Goal: Information Seeking & Learning: Learn about a topic

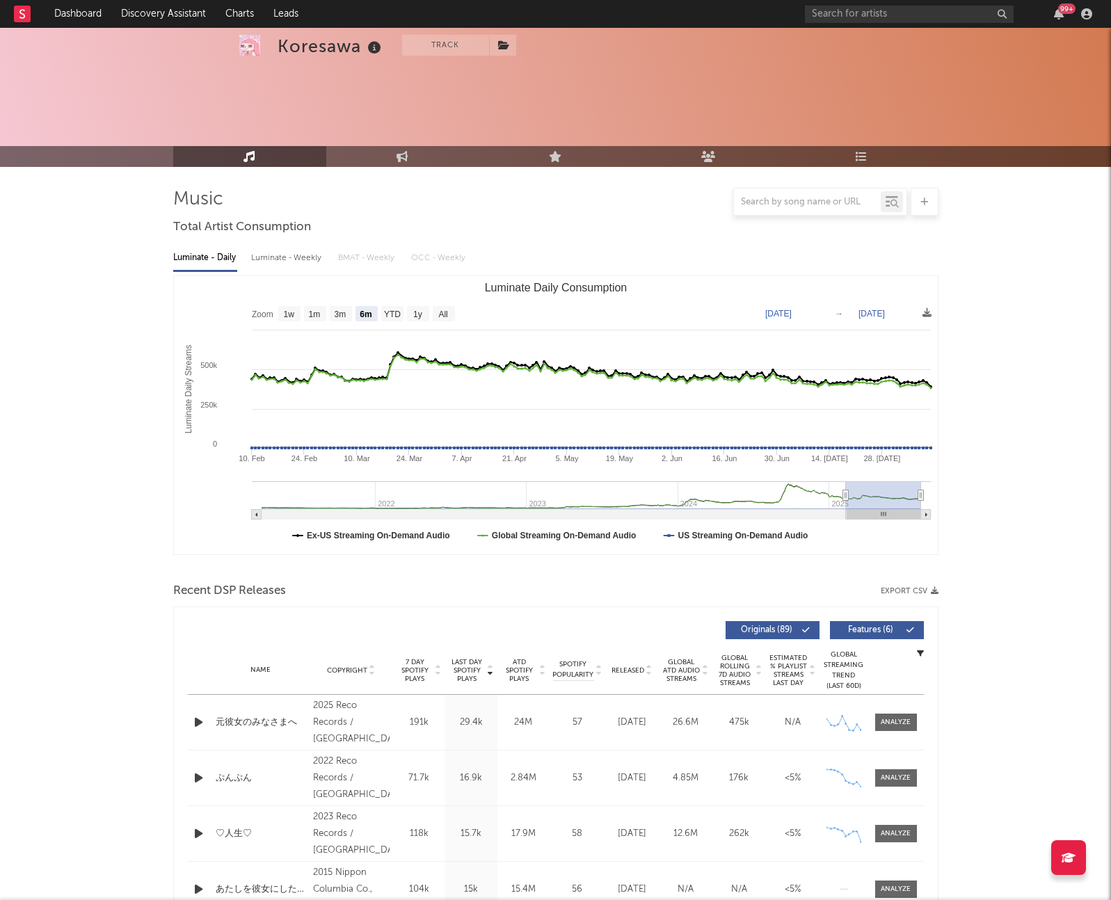
select select "6m"
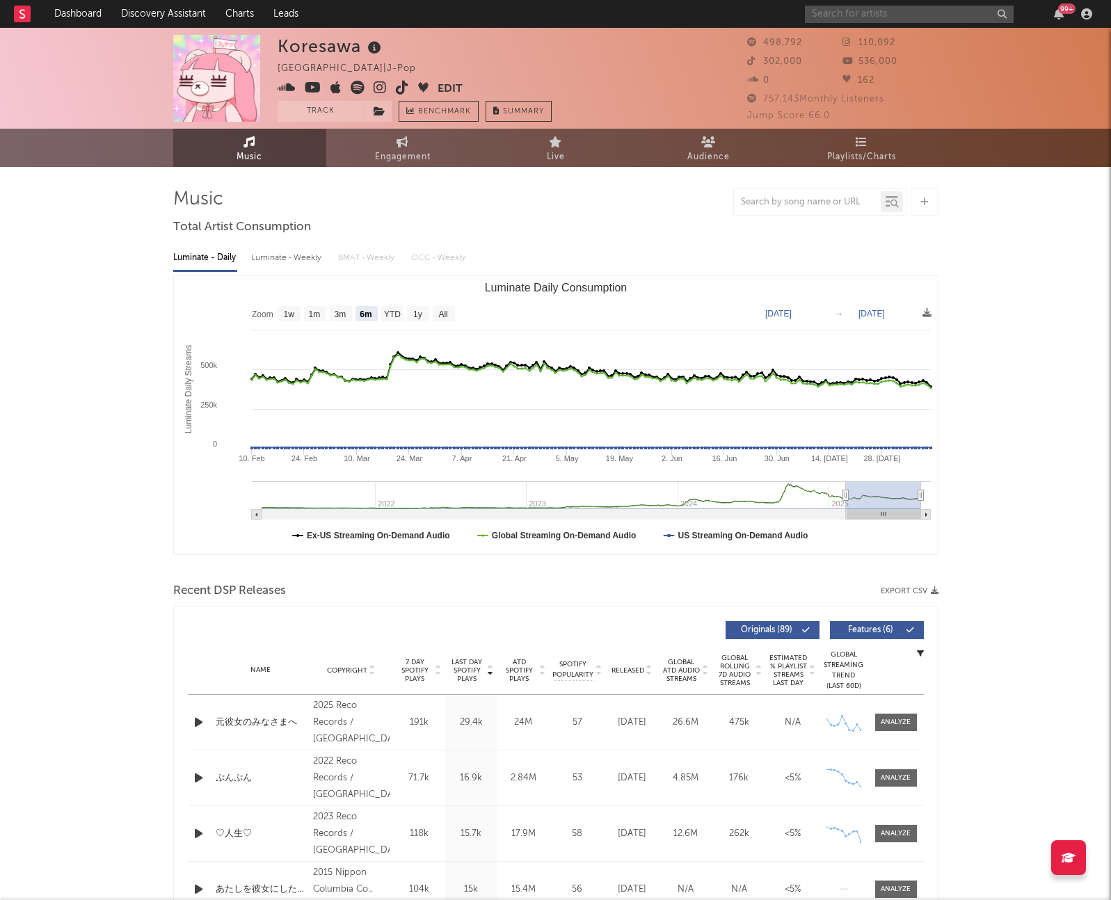
click at [862, 8] on input "text" at bounding box center [909, 14] width 209 height 17
type input "i"
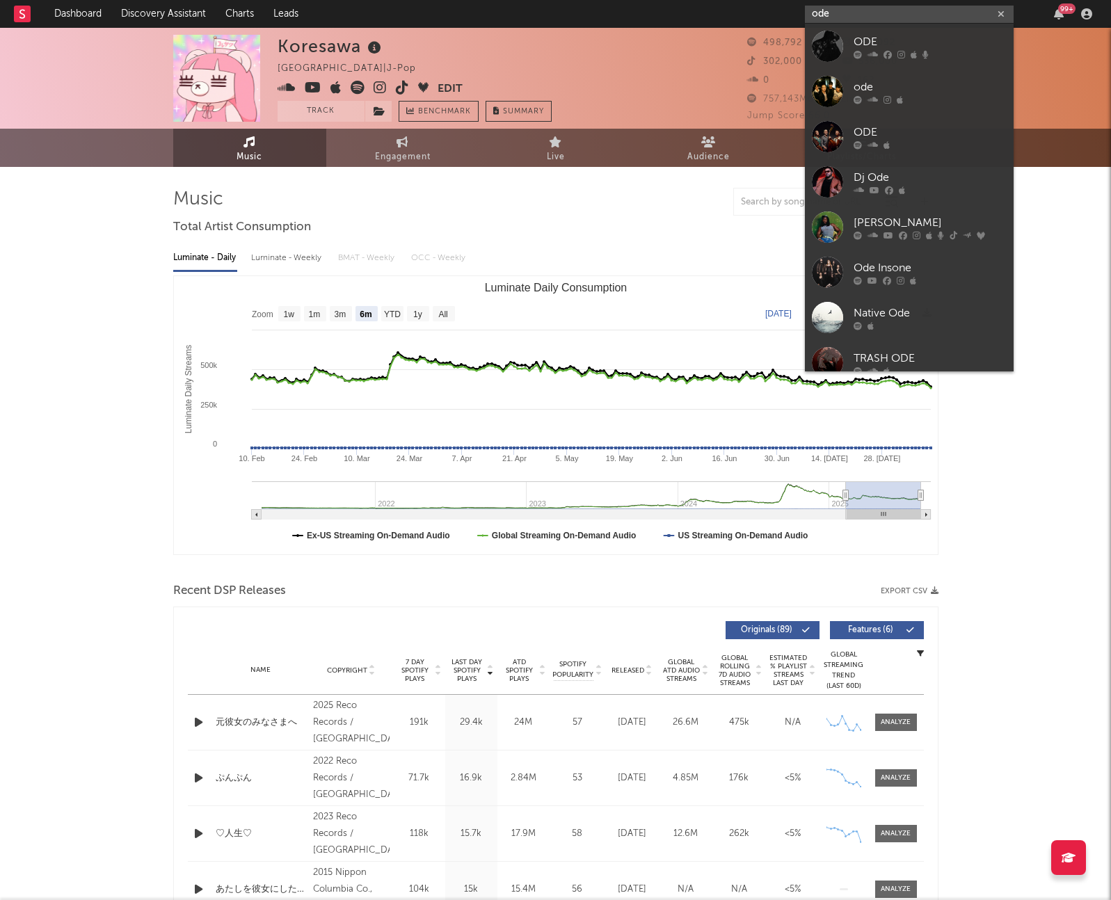
paste input "yung kai"
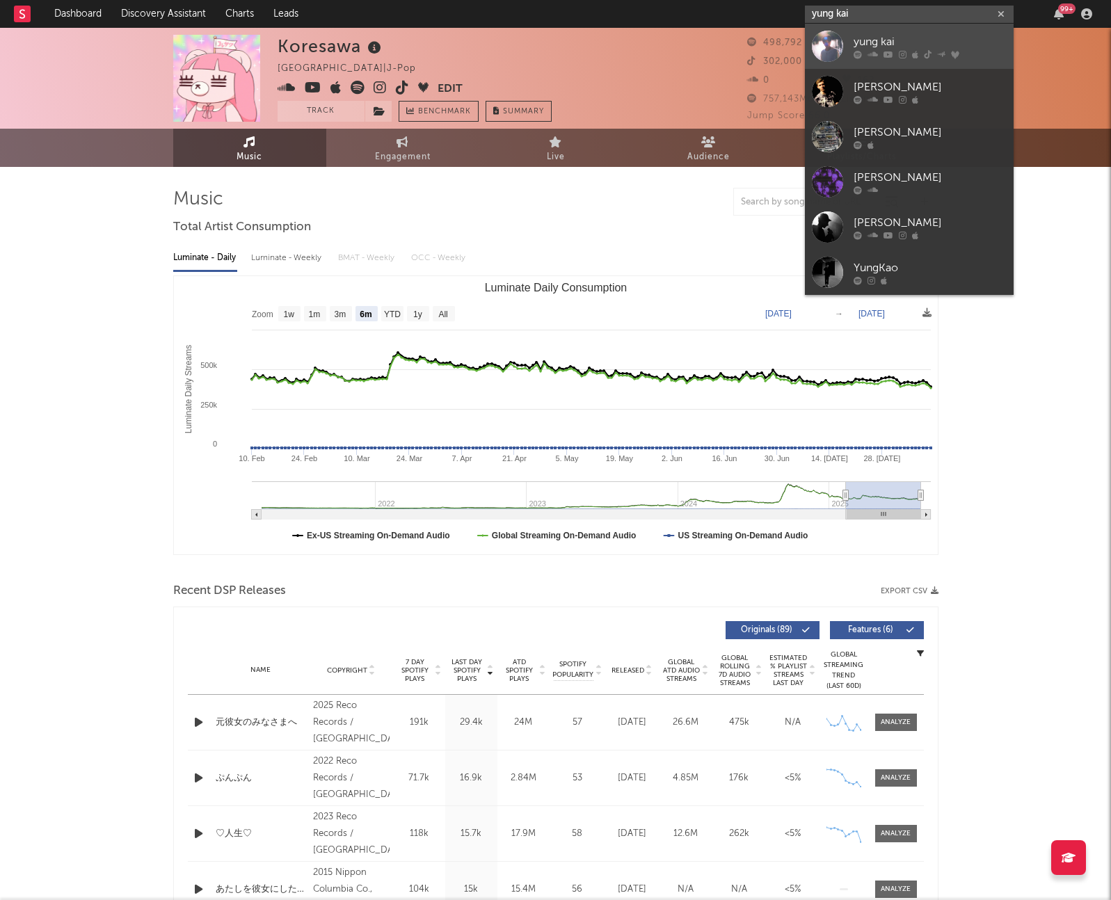
type input "yung kai"
click at [888, 38] on div "yung kai" at bounding box center [929, 41] width 153 height 17
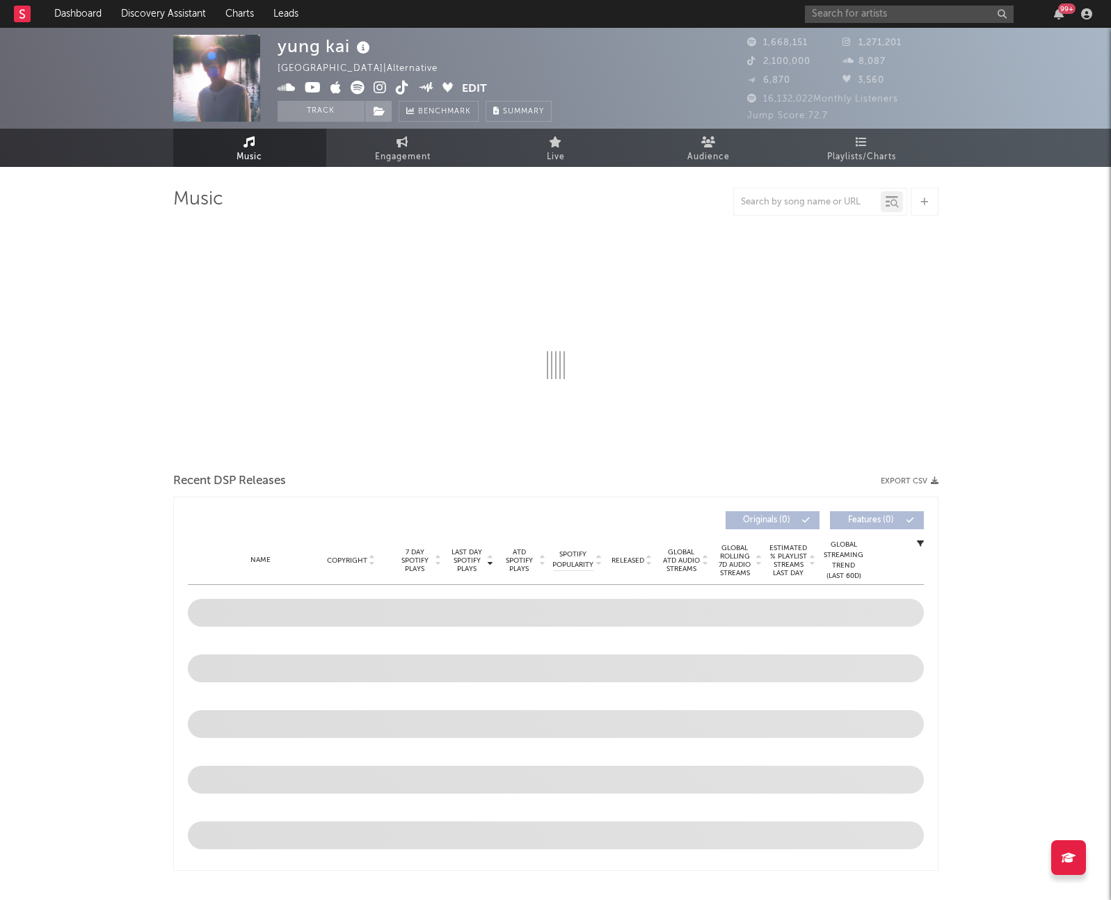
select select "6m"
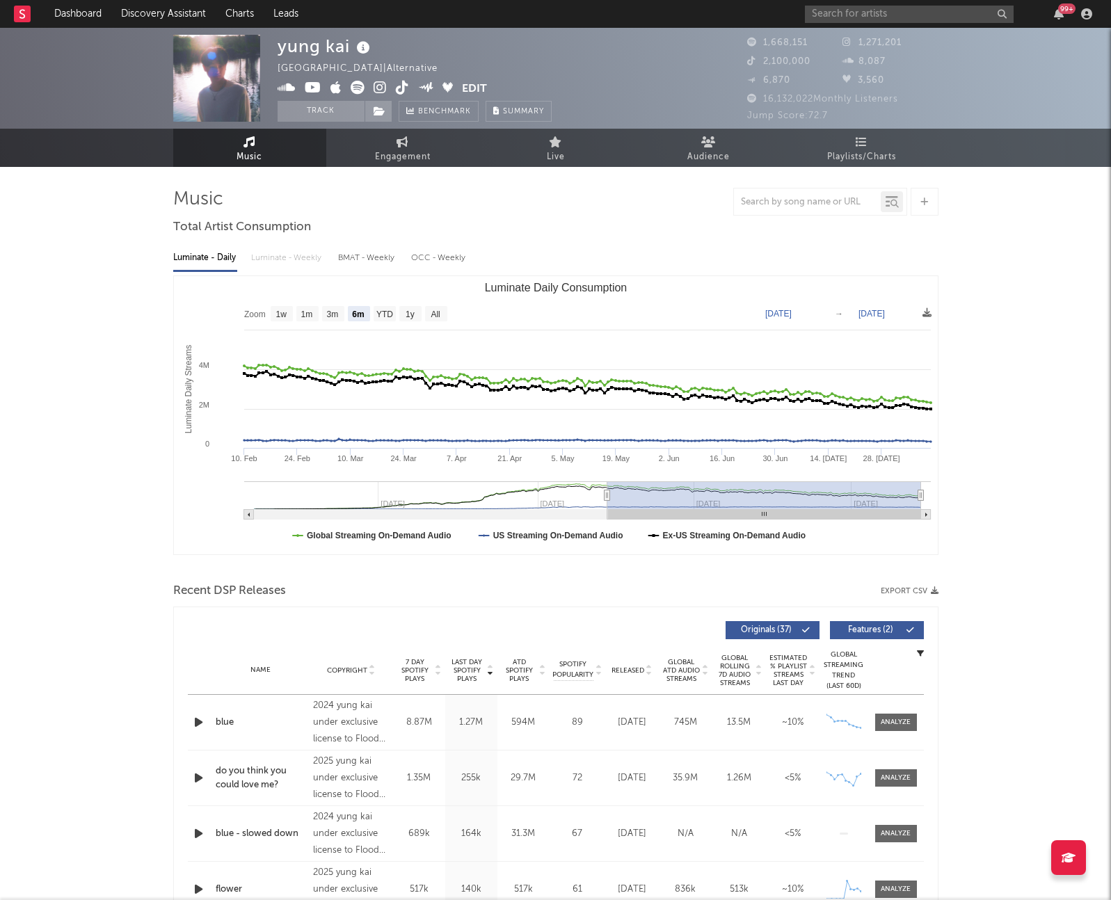
click at [361, 84] on icon at bounding box center [358, 88] width 14 height 14
click at [861, 17] on input "text" at bounding box center [909, 14] width 209 height 17
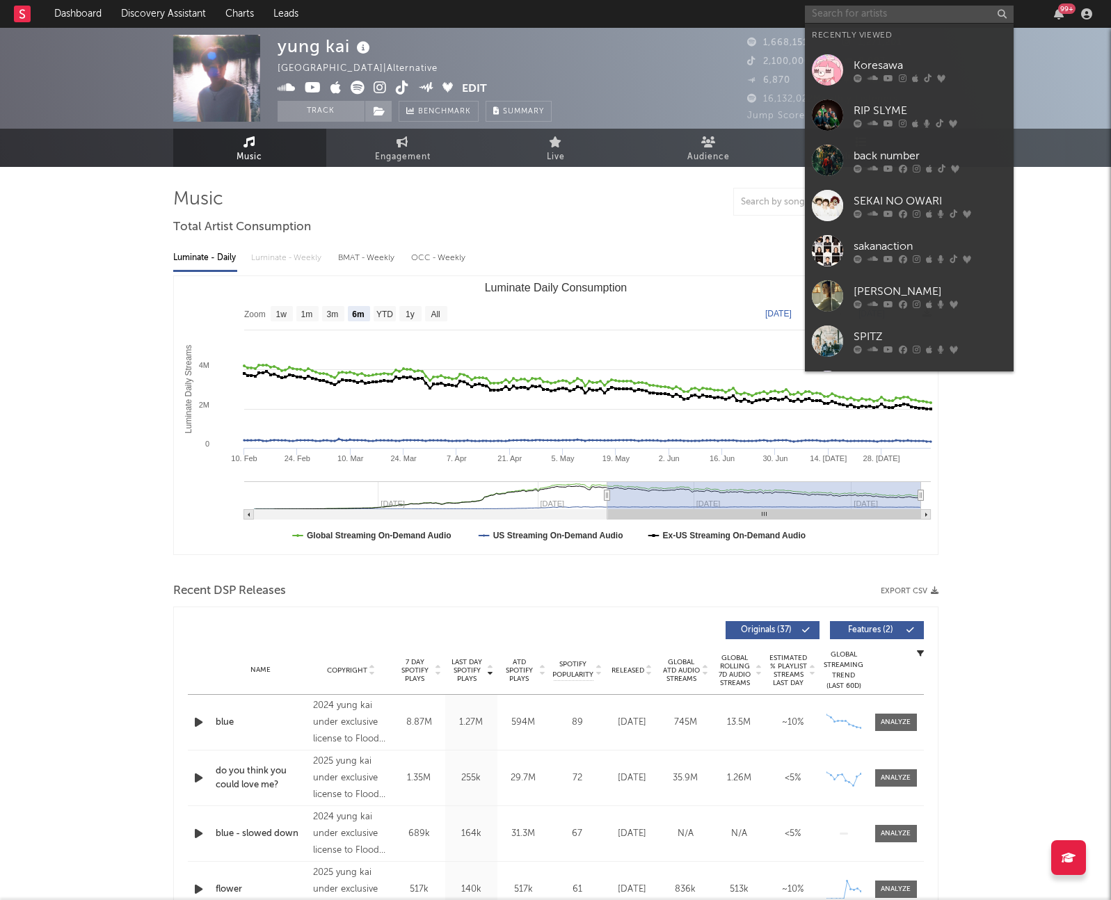
paste input "Odetari"
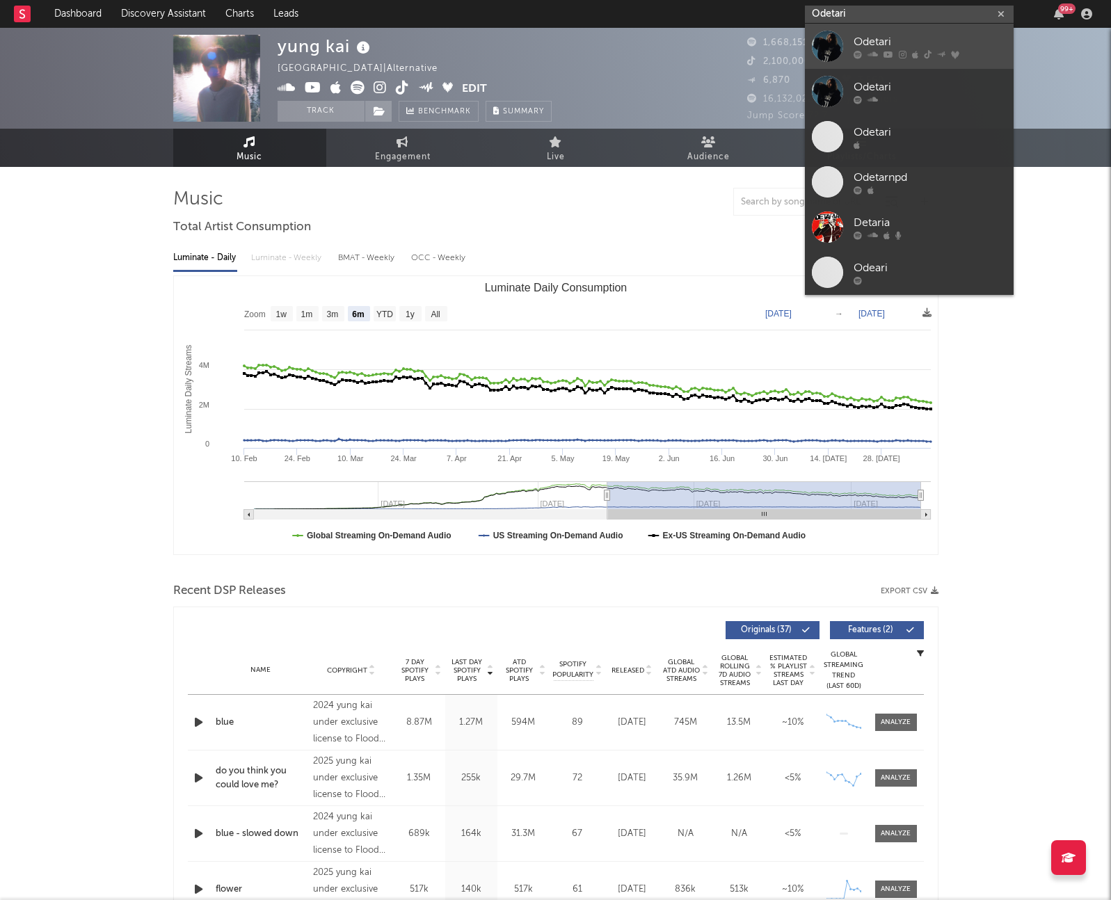
type input "Odetari"
click at [867, 40] on div "Odetari" at bounding box center [929, 41] width 153 height 17
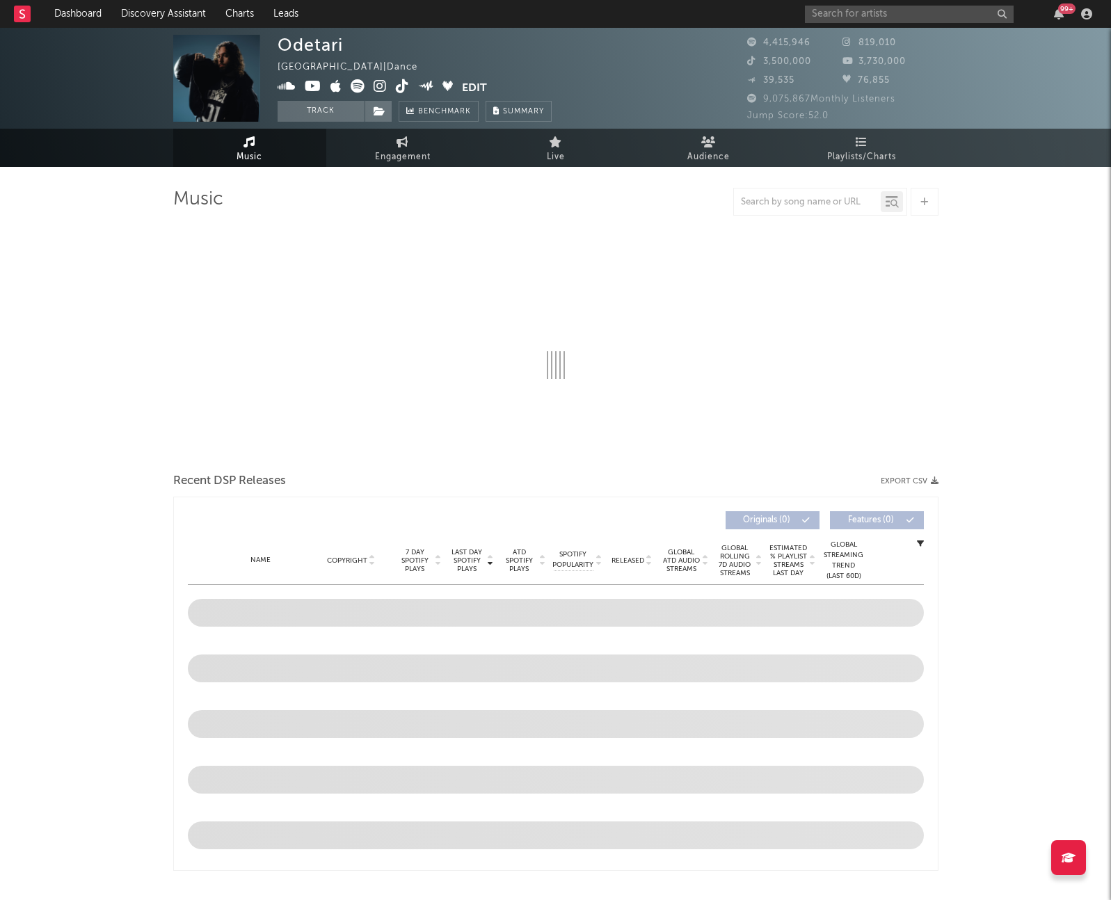
select select "6m"
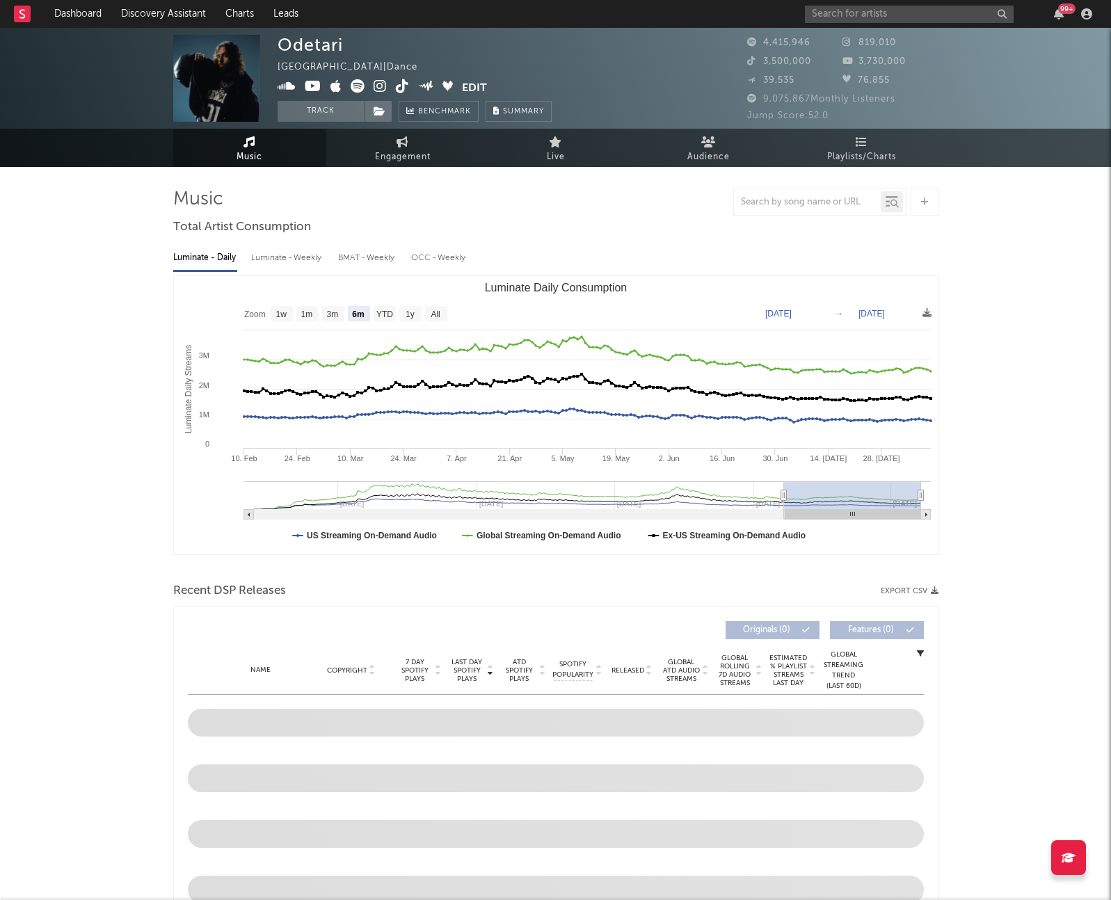
click at [361, 91] on icon at bounding box center [358, 86] width 14 height 14
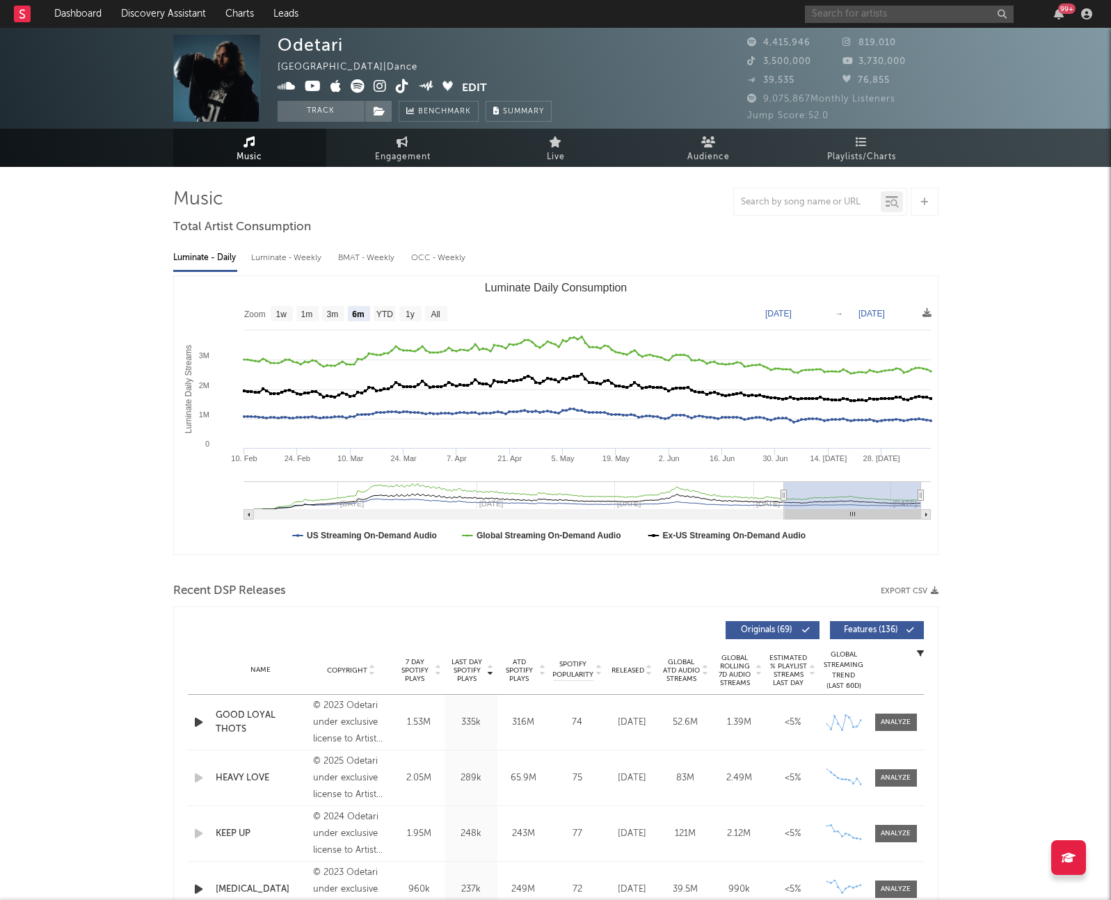
click at [850, 7] on input "text" at bounding box center [909, 14] width 209 height 17
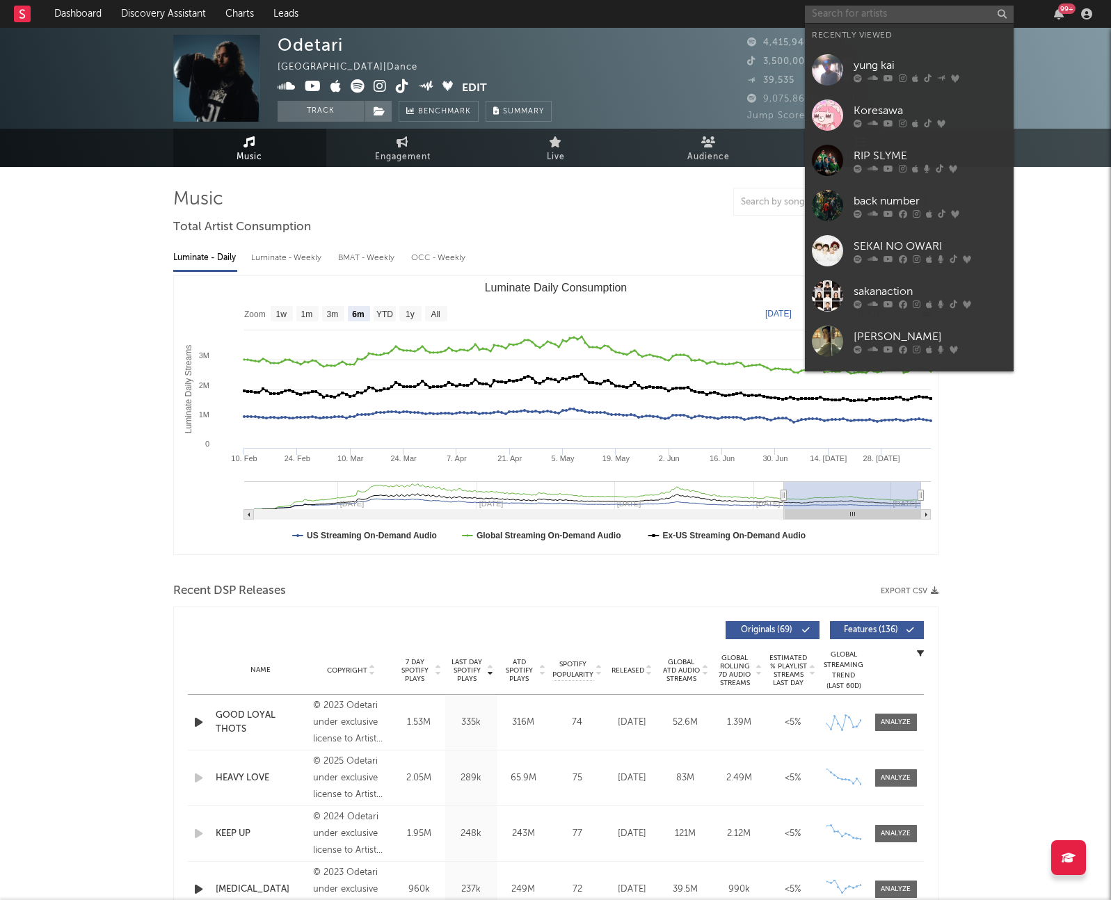
click at [872, 15] on input "text" at bounding box center [909, 14] width 209 height 17
paste input "しなこ"
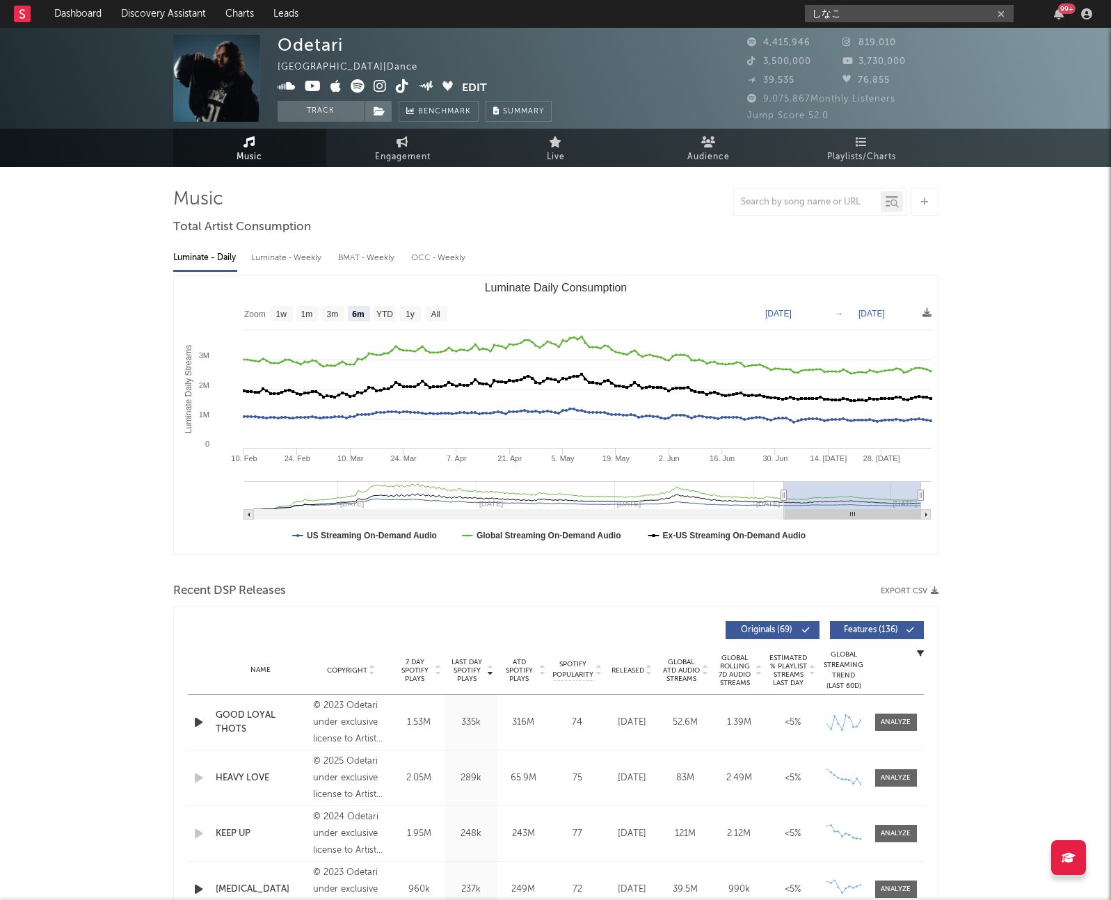
type input "しなこ"
click at [853, 21] on input "しなこ" at bounding box center [909, 13] width 209 height 17
click at [846, 15] on input "しなこ" at bounding box center [909, 13] width 209 height 17
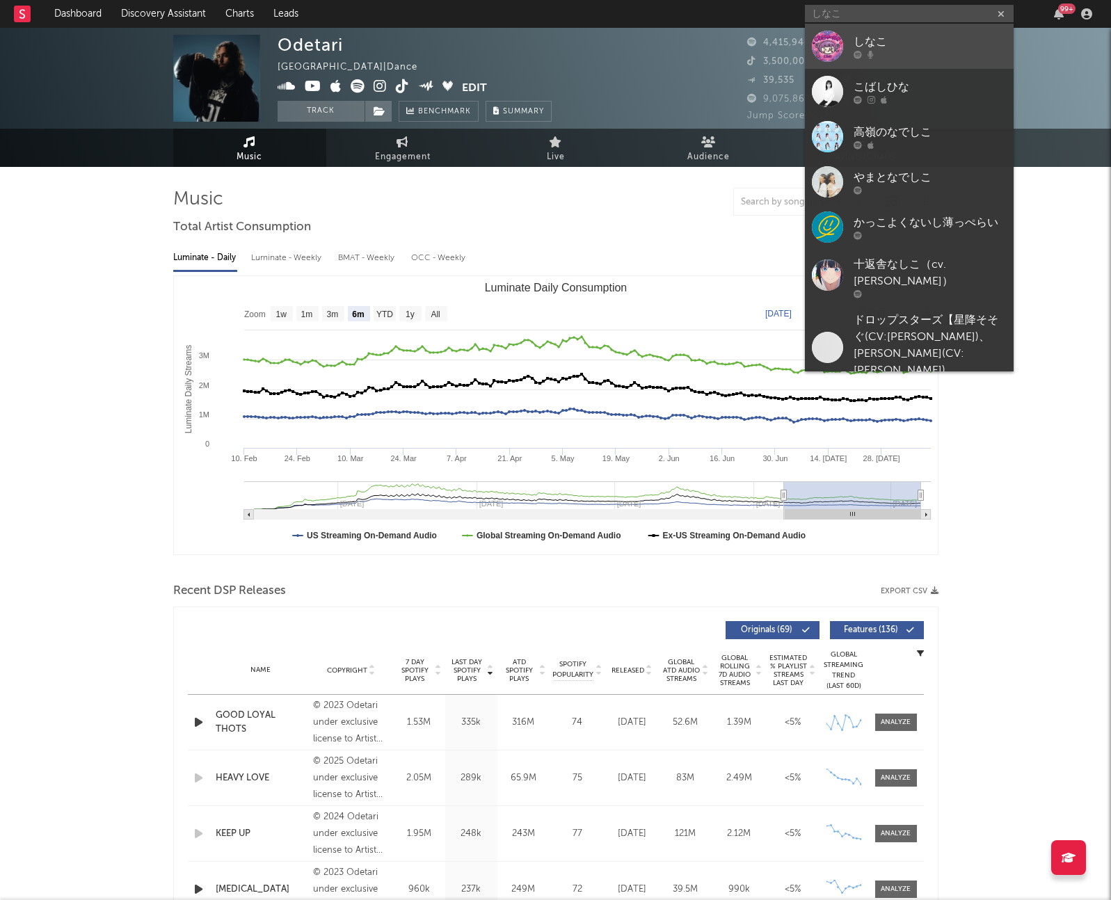
click at [821, 48] on div at bounding box center [827, 46] width 31 height 31
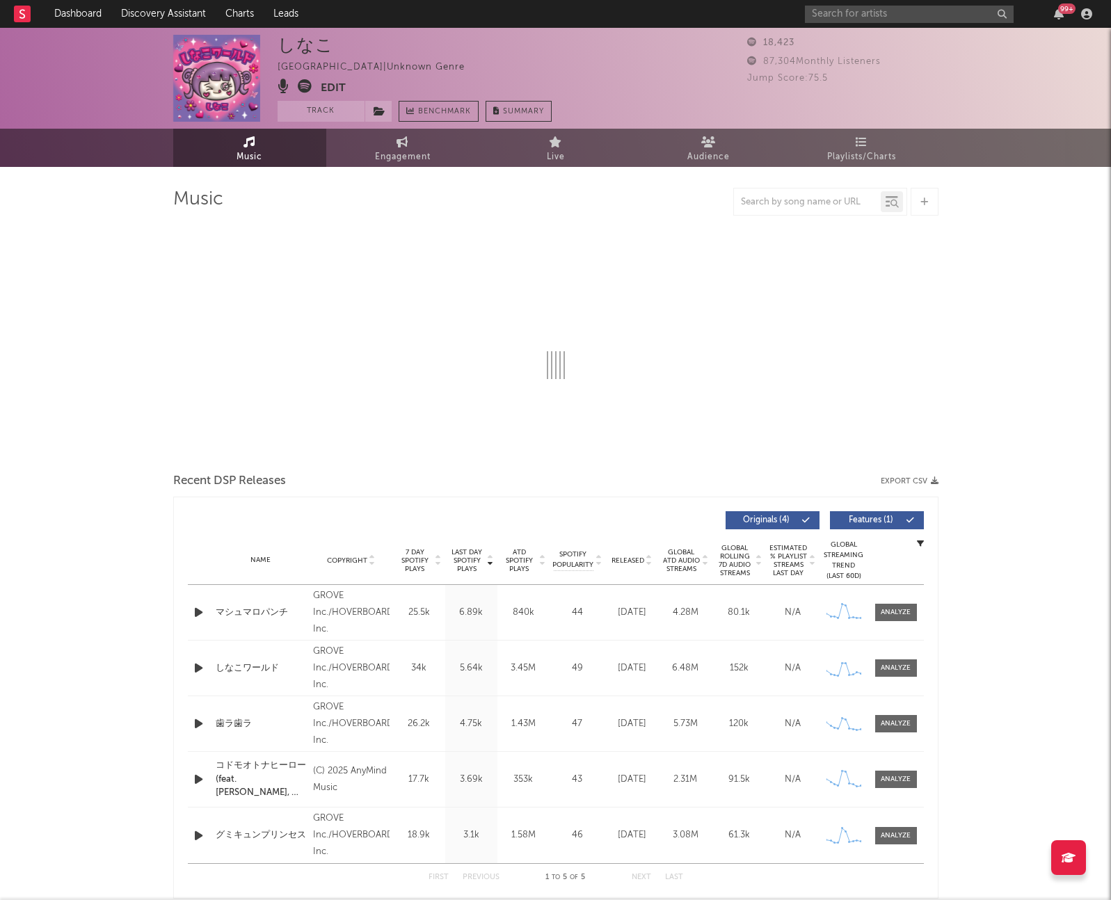
select select "6m"
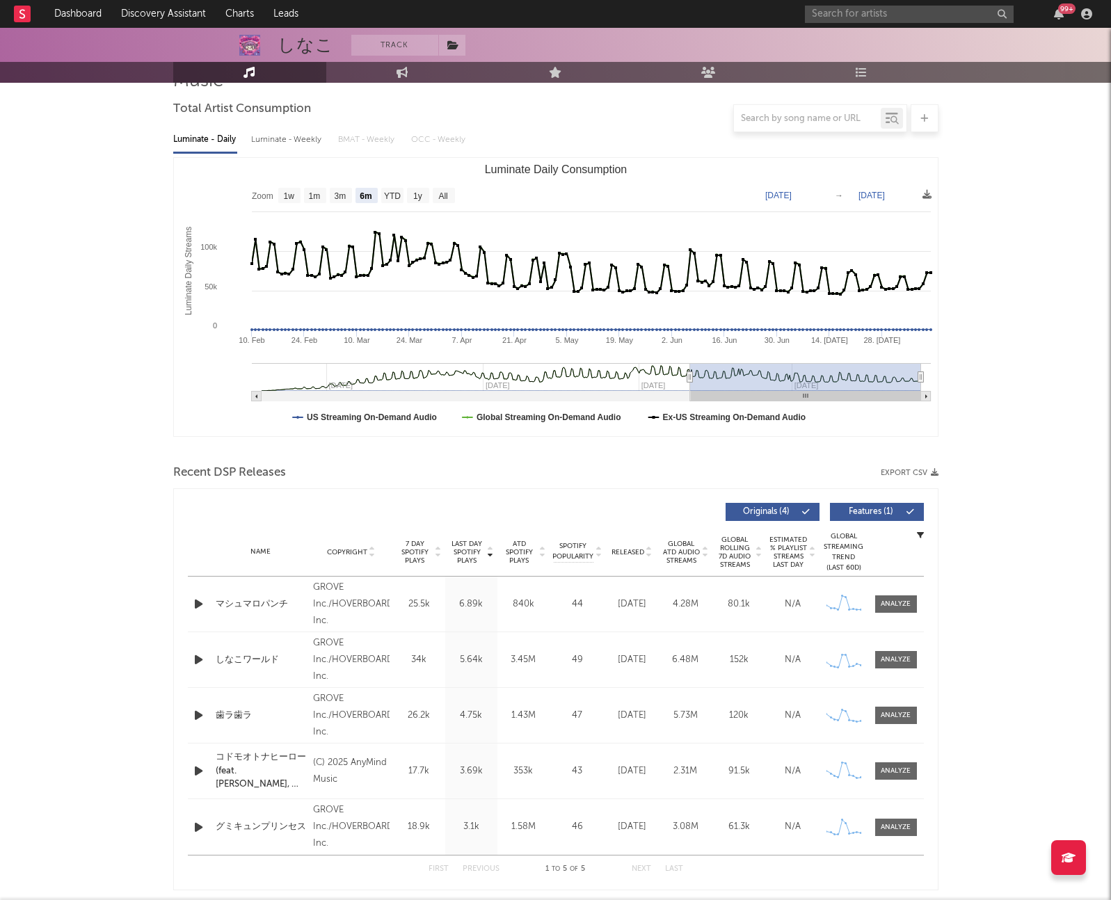
scroll to position [104, 0]
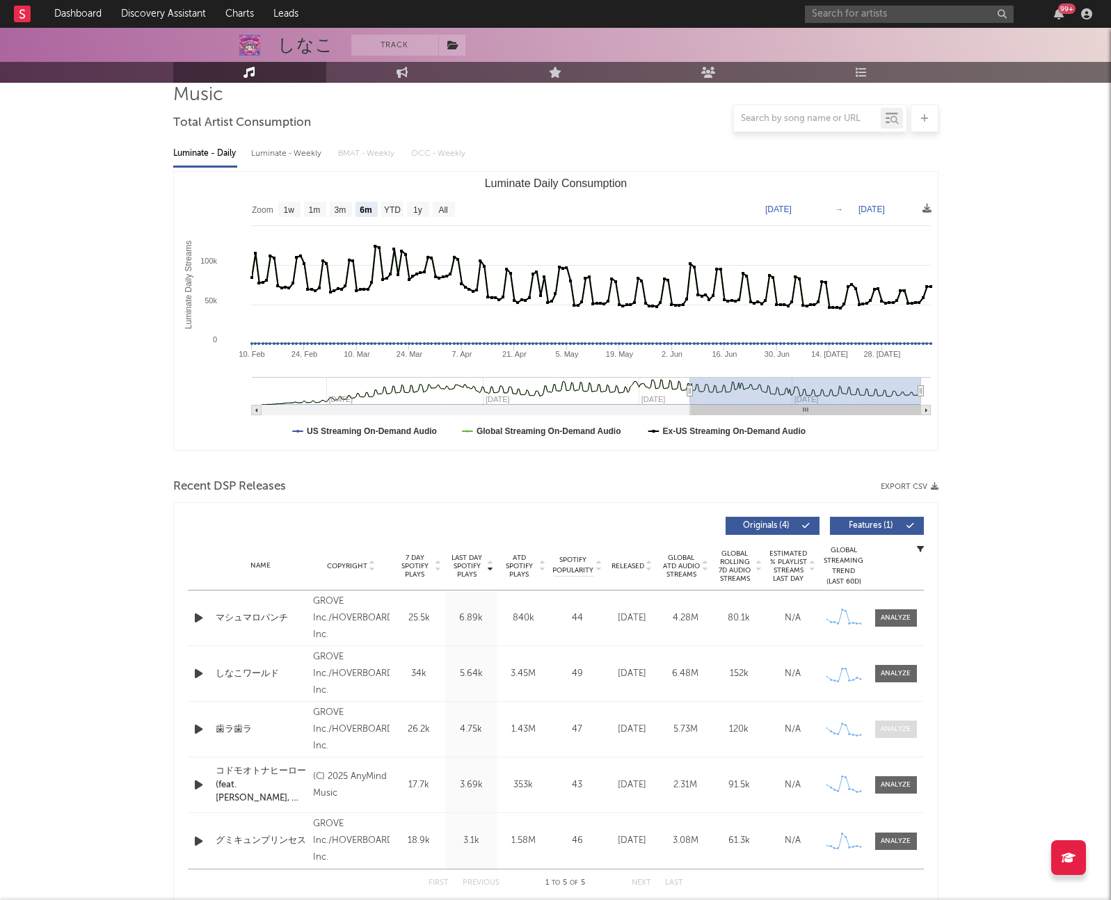
click at [889, 730] on div at bounding box center [896, 729] width 30 height 10
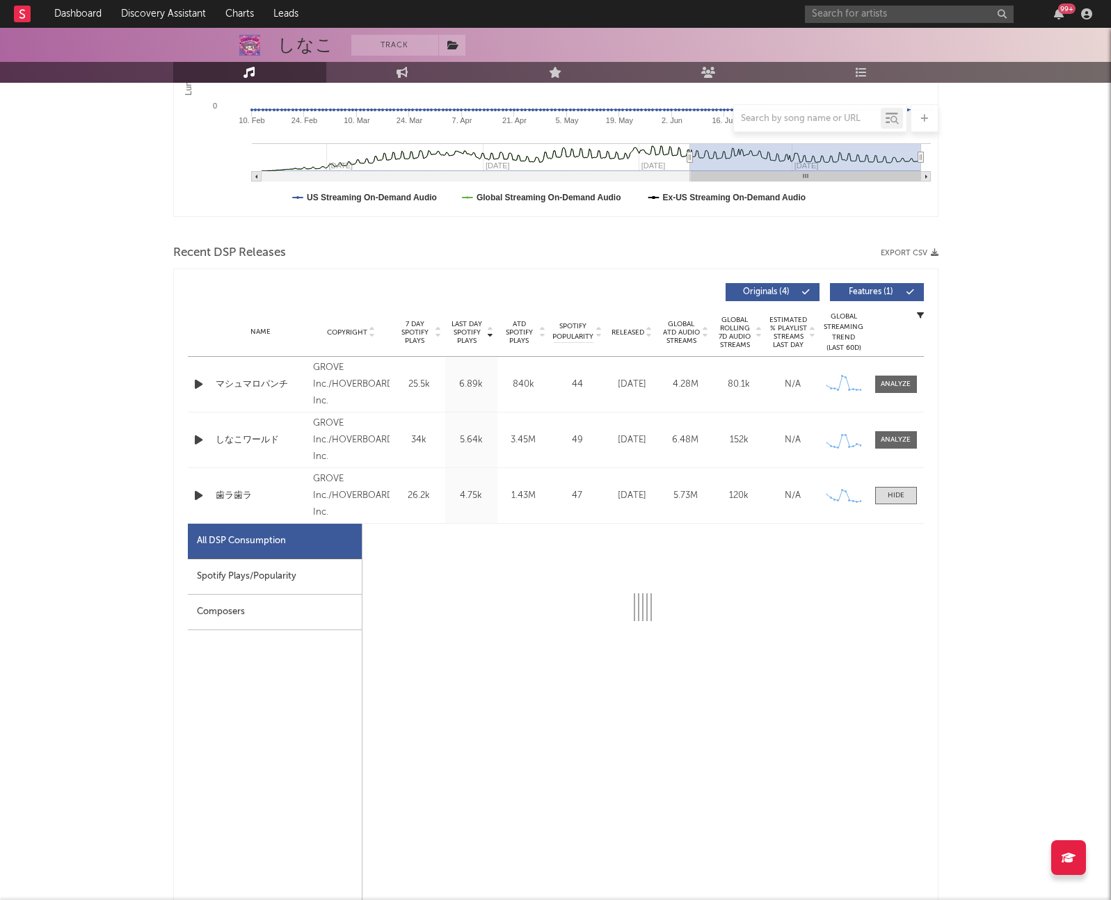
select select "6m"
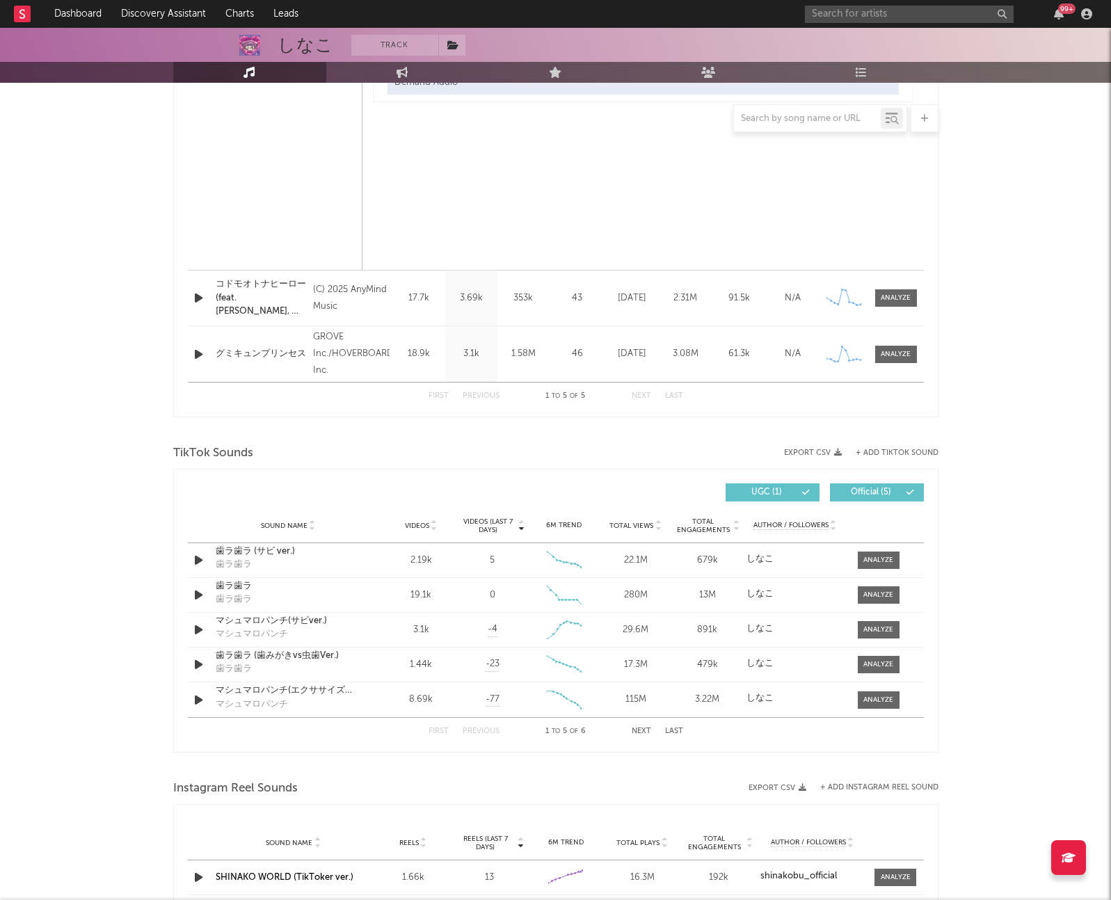
scroll to position [1270, 0]
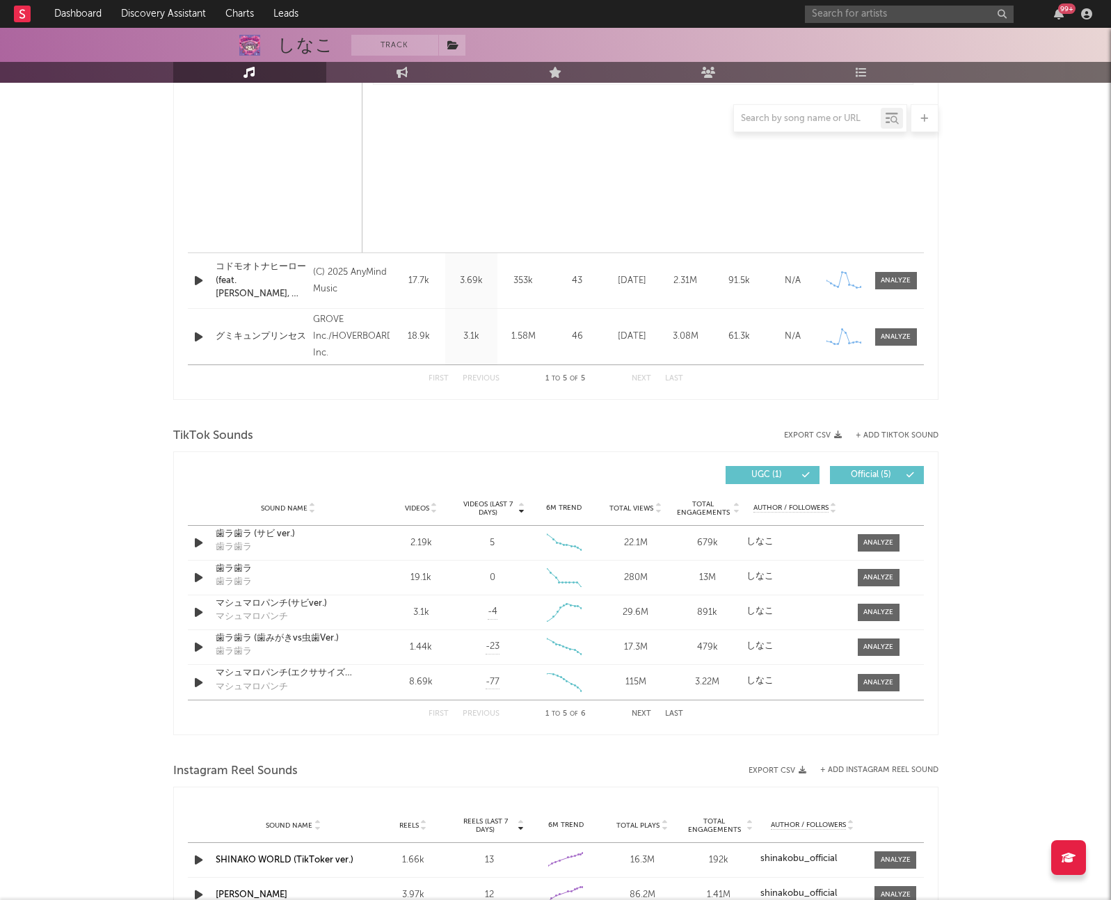
click at [431, 509] on icon at bounding box center [434, 511] width 7 height 6
click at [881, 544] on div at bounding box center [878, 543] width 30 height 10
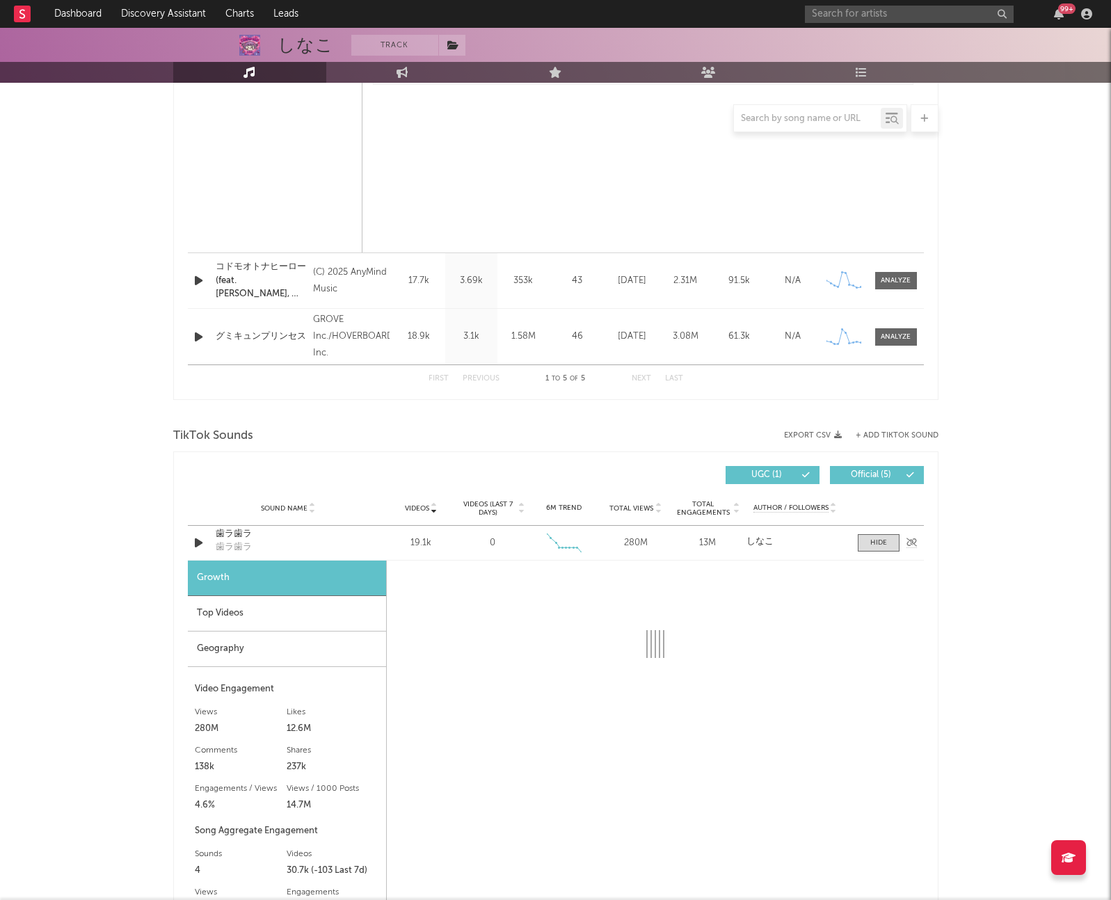
click at [235, 531] on div "歯ラ歯ラ" at bounding box center [288, 534] width 145 height 14
select select "6m"
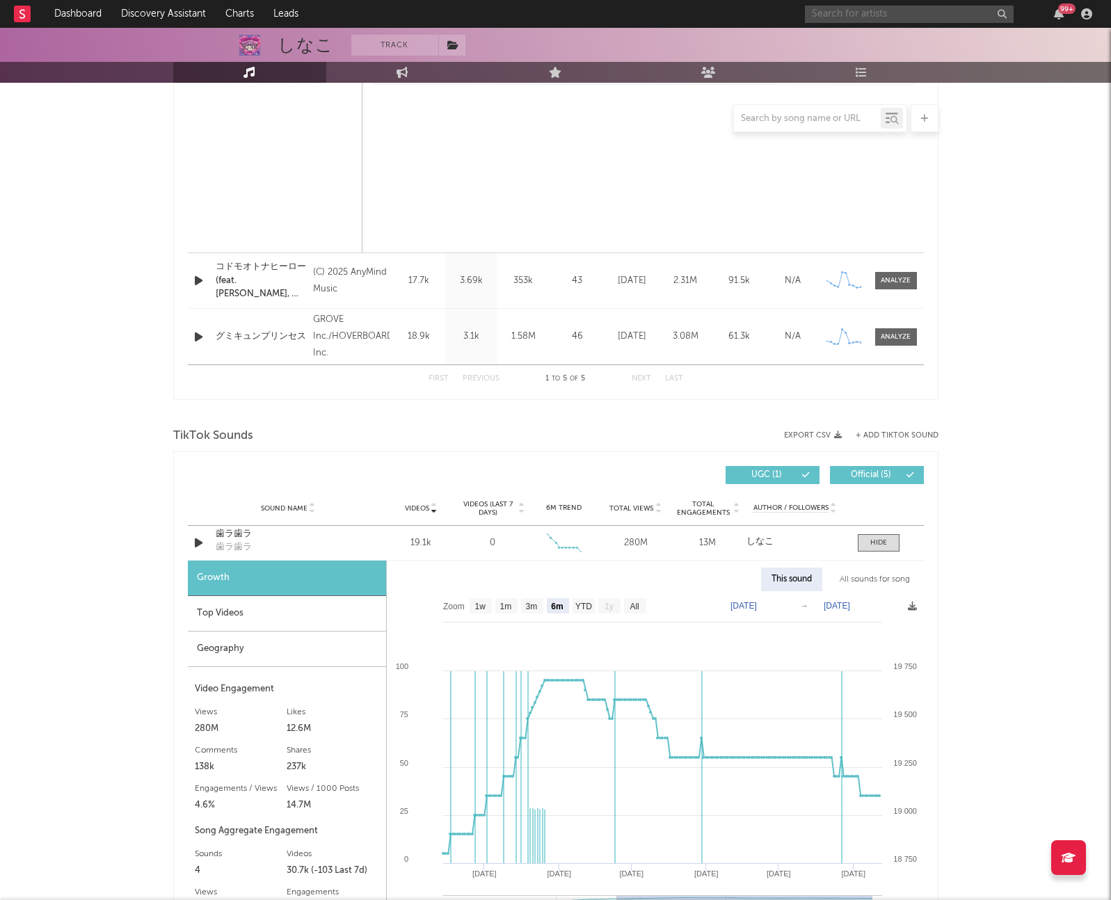
click at [851, 14] on input "text" at bounding box center [909, 14] width 209 height 17
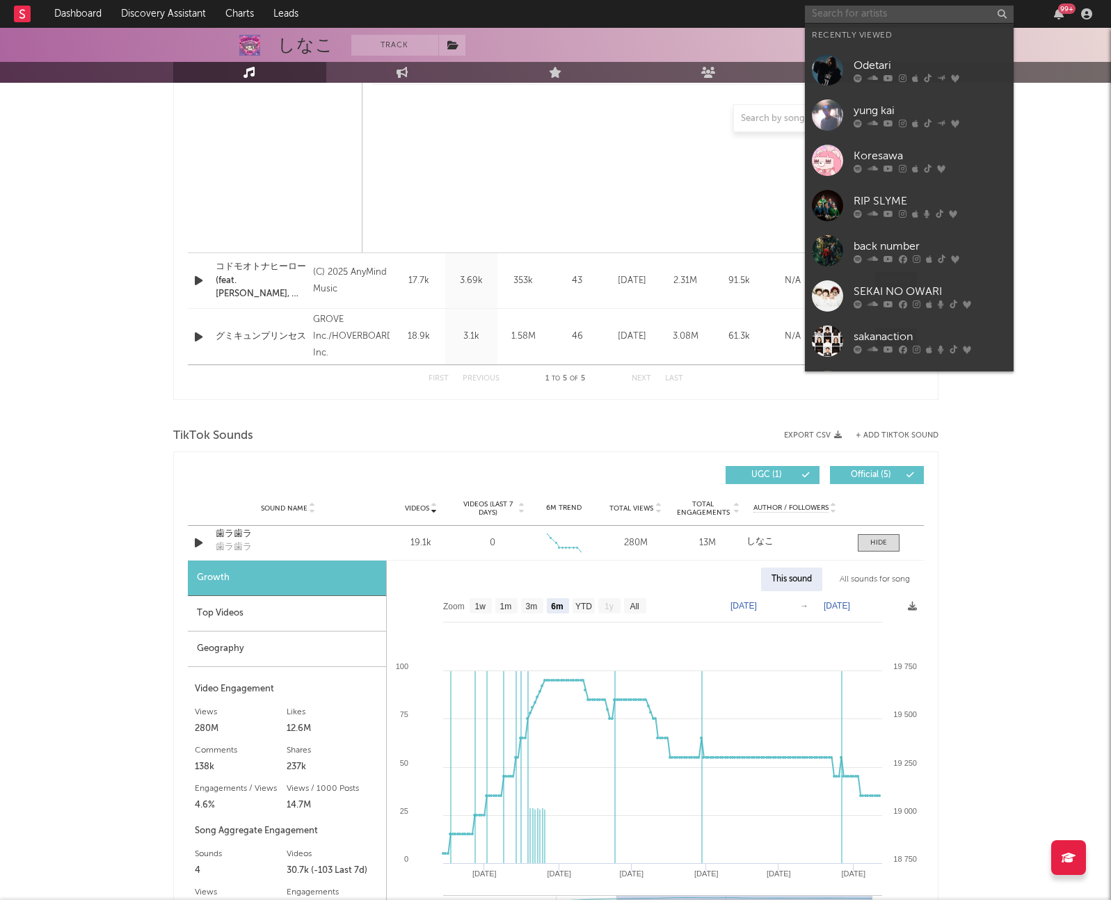
paste input "Mega Shinnosuke"
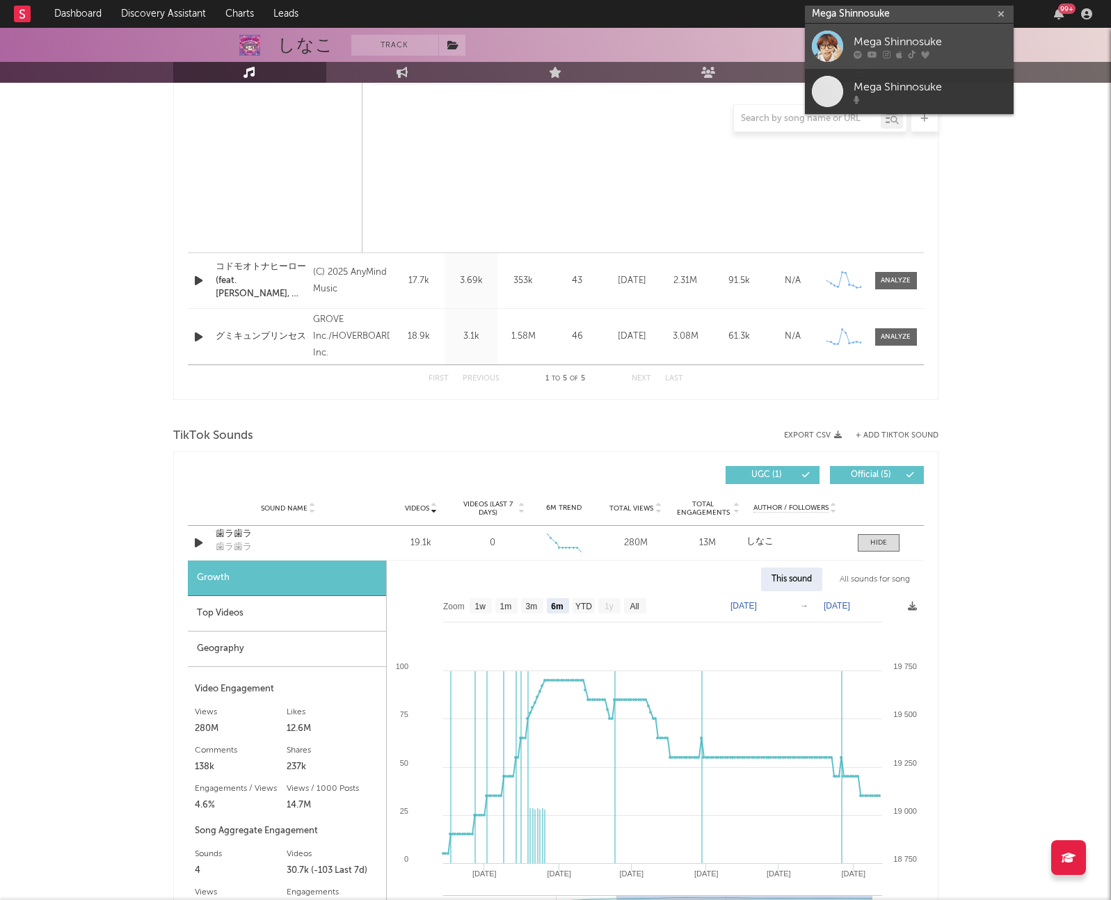
type input "Mega Shinnosuke"
click at [919, 32] on link "Mega Shinnosuke" at bounding box center [909, 46] width 209 height 45
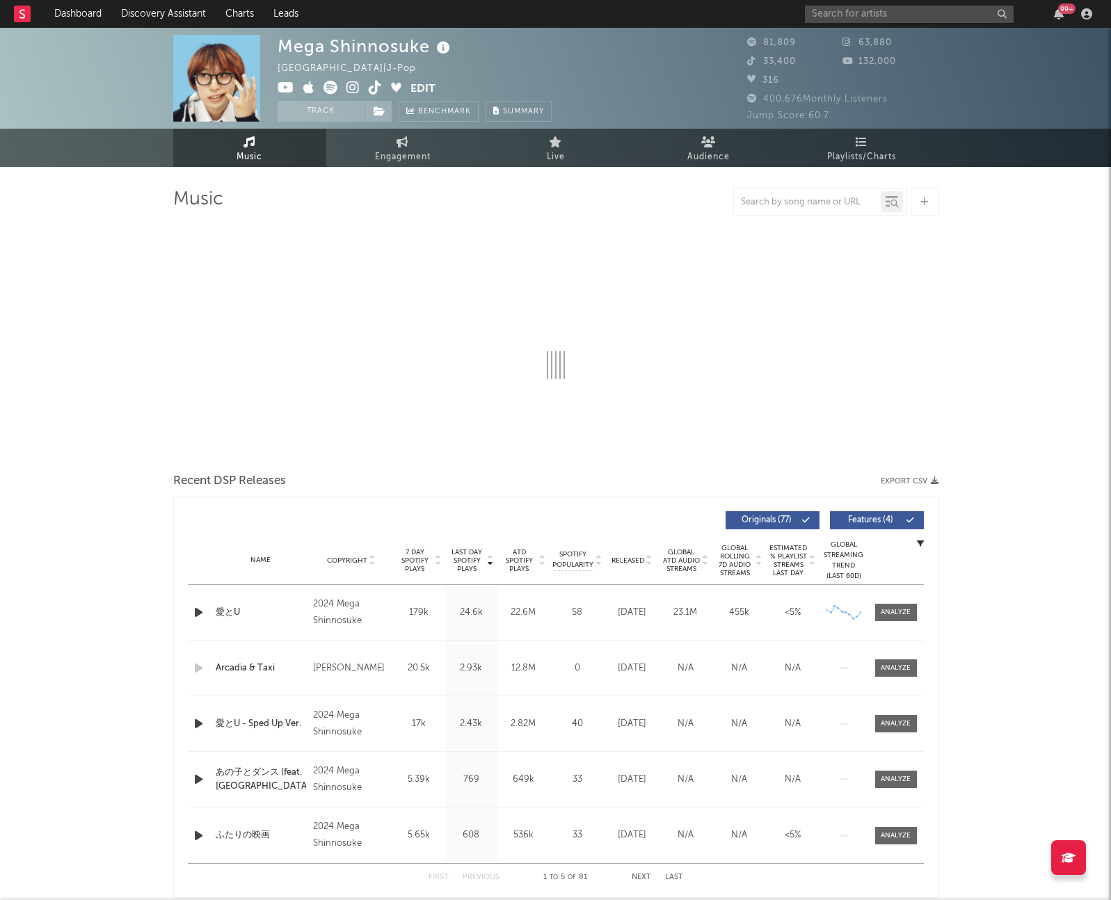
select select "6m"
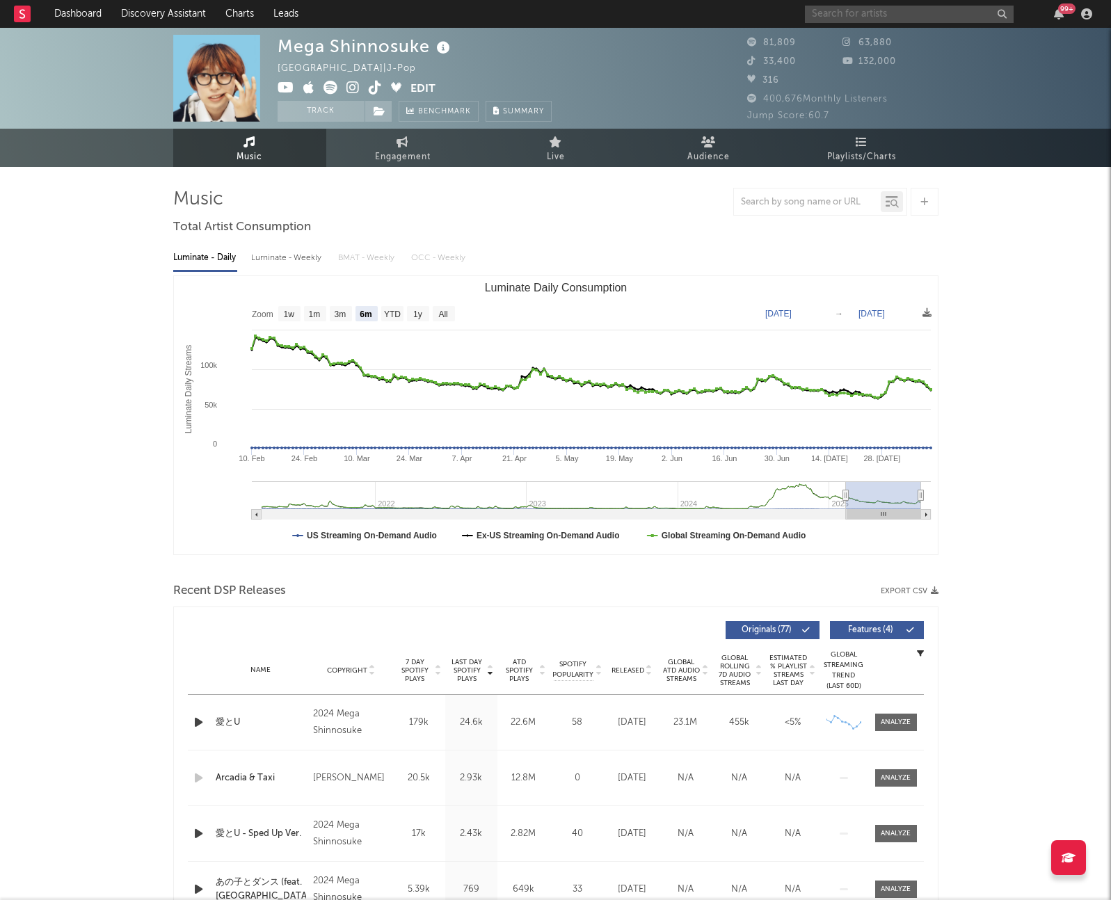
click at [862, 17] on input "text" at bounding box center [909, 14] width 209 height 17
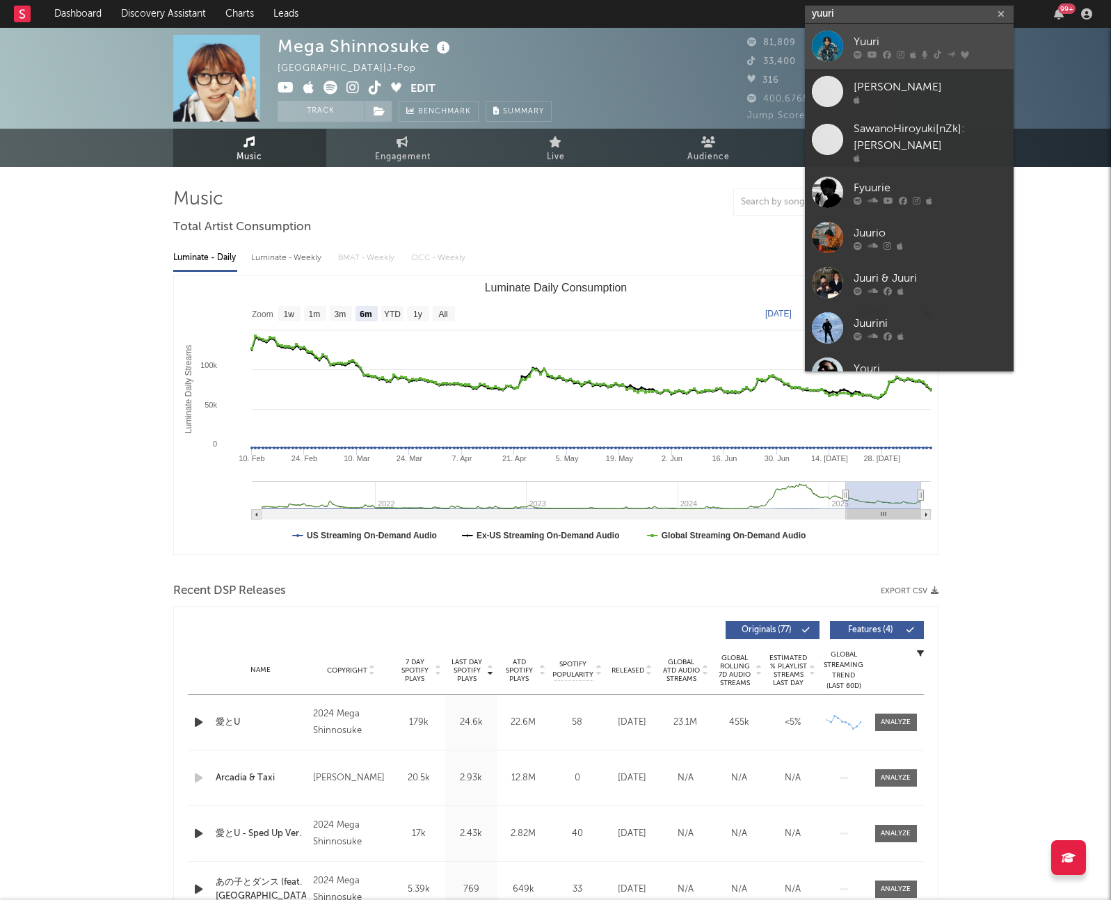
type input "yuuri"
click at [901, 36] on div "Yuuri" at bounding box center [929, 41] width 153 height 17
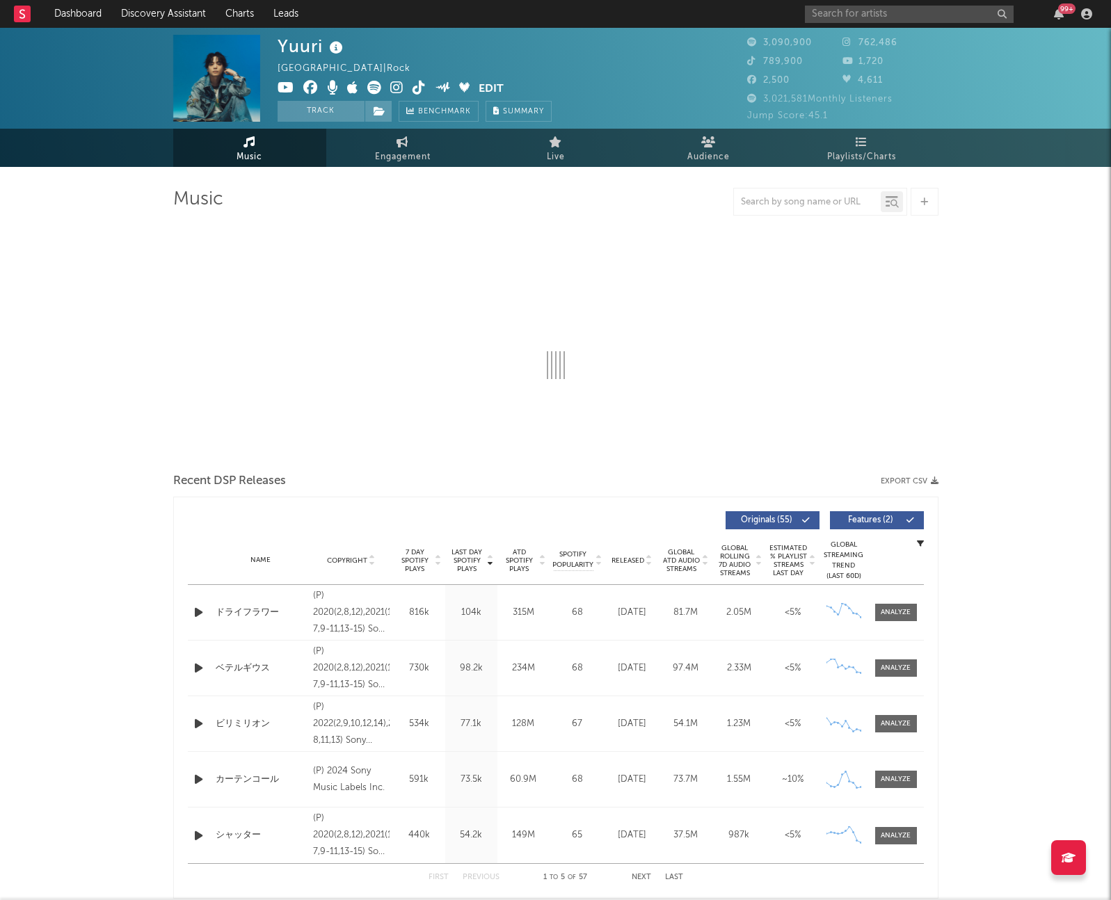
select select "6m"
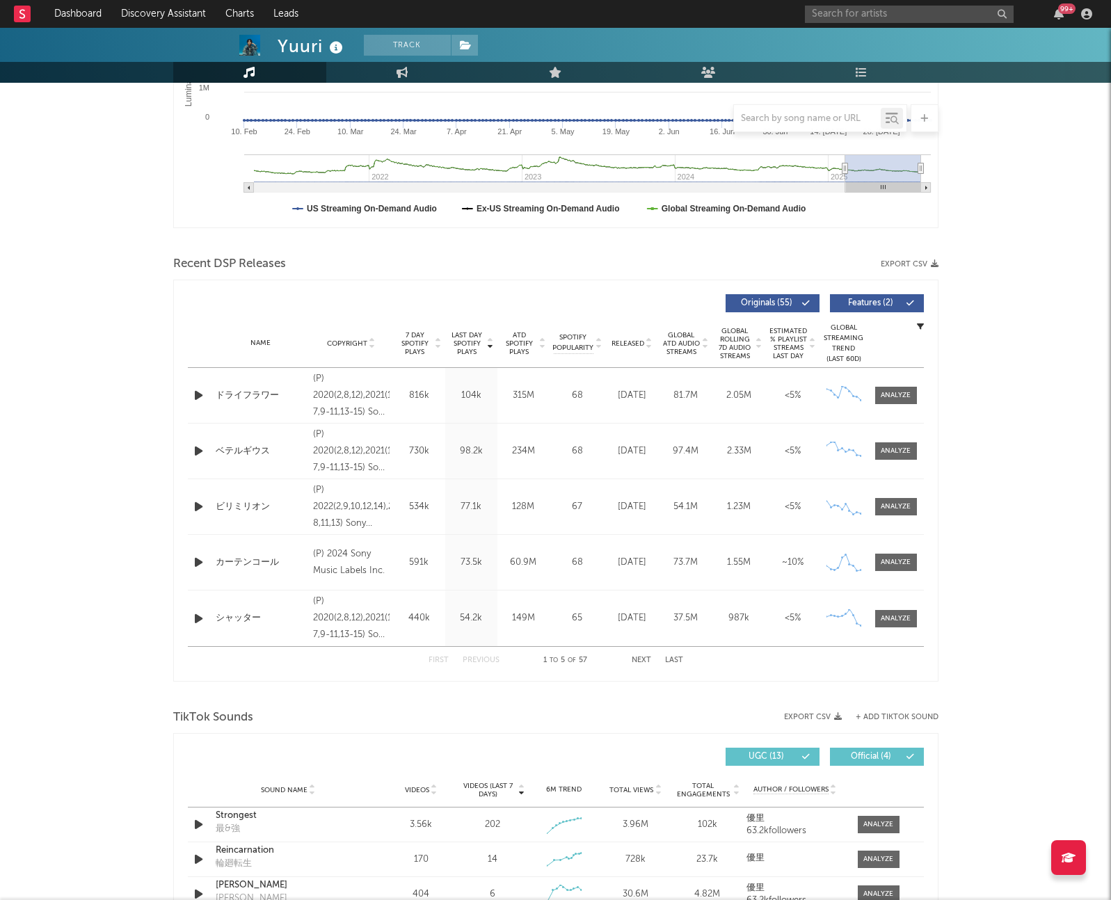
scroll to position [594, 0]
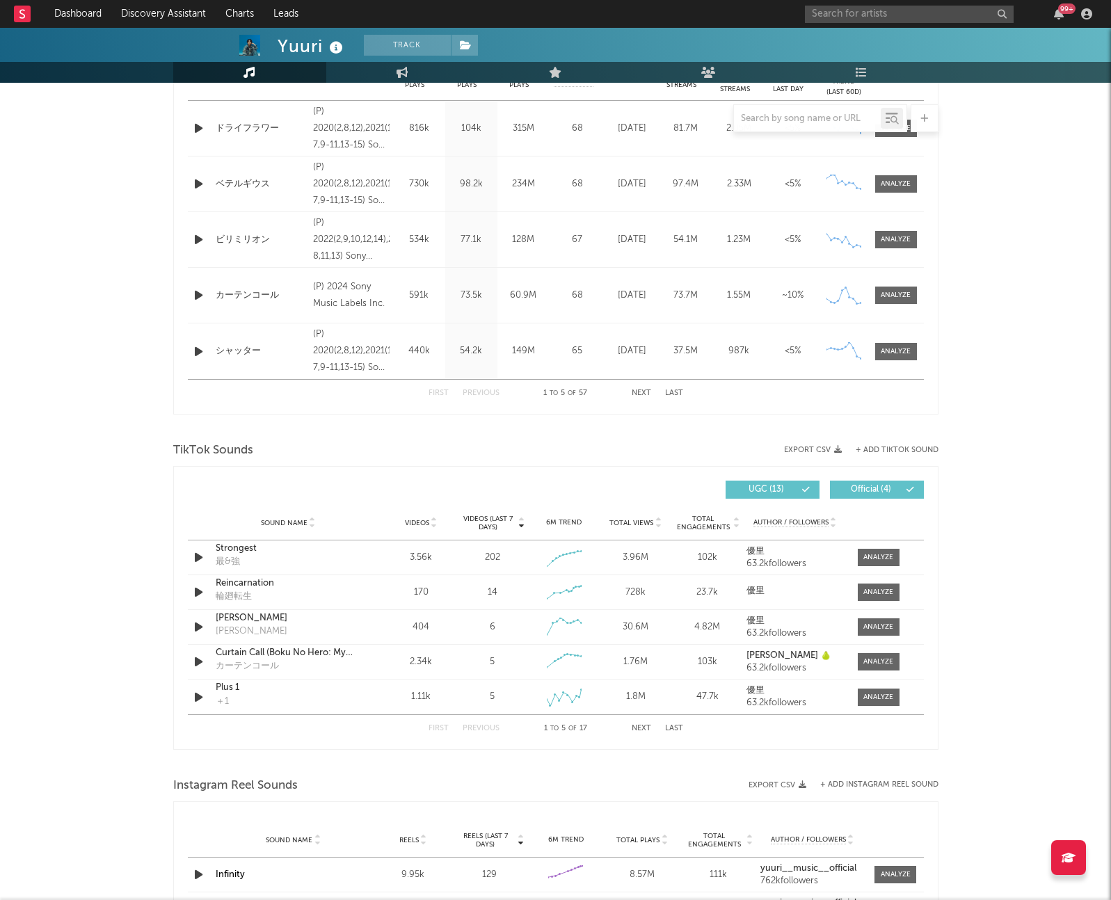
click at [434, 525] on icon at bounding box center [434, 526] width 7 height 6
click at [883, 593] on div at bounding box center [878, 592] width 30 height 10
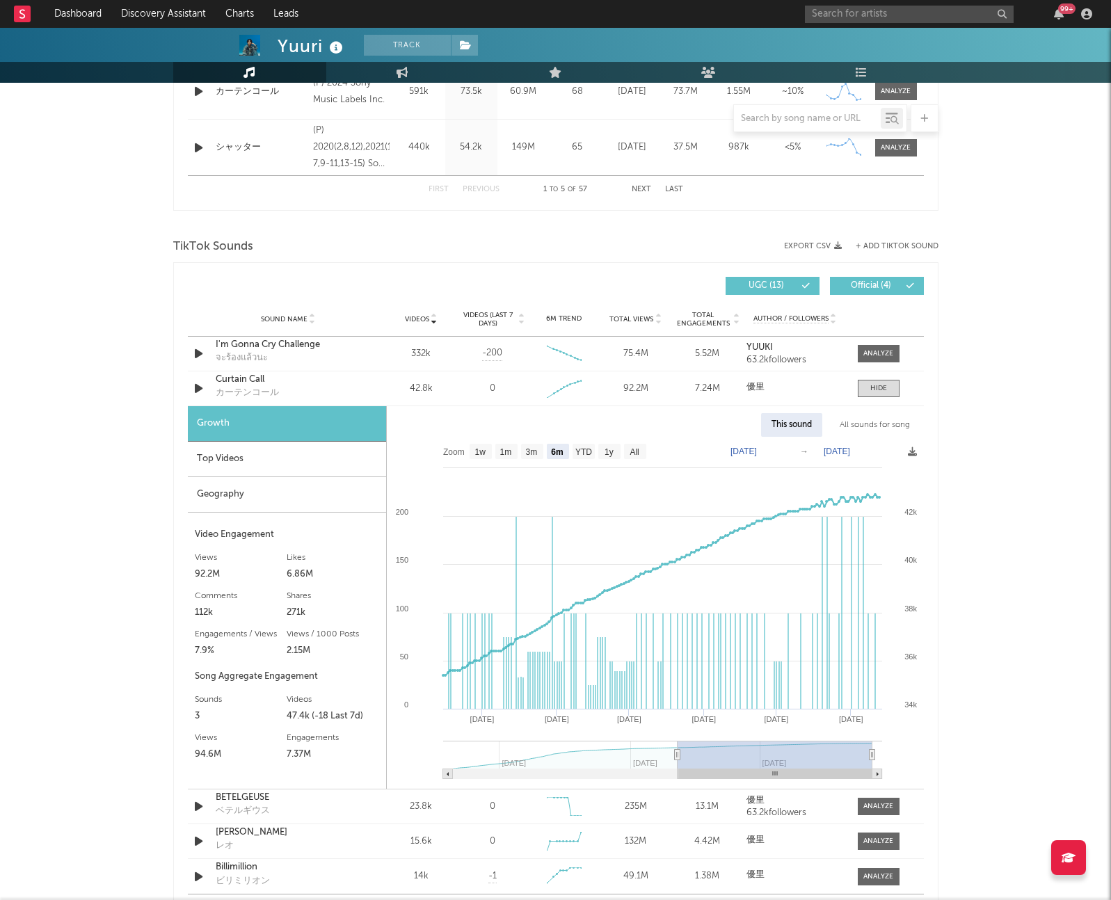
scroll to position [798, 0]
click at [633, 457] on rect at bounding box center [635, 450] width 22 height 15
select select "All"
type input "2024-07-15"
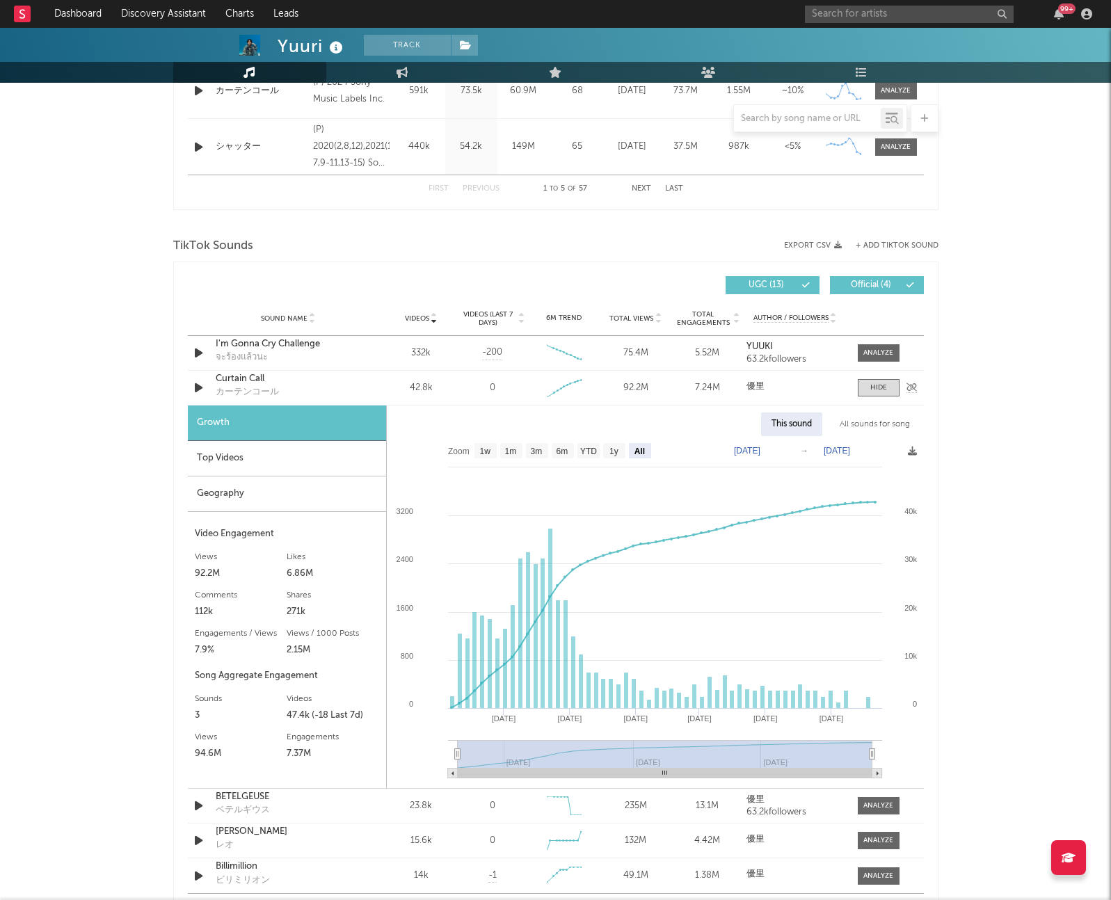
click at [279, 373] on div "Curtain Call" at bounding box center [288, 379] width 145 height 14
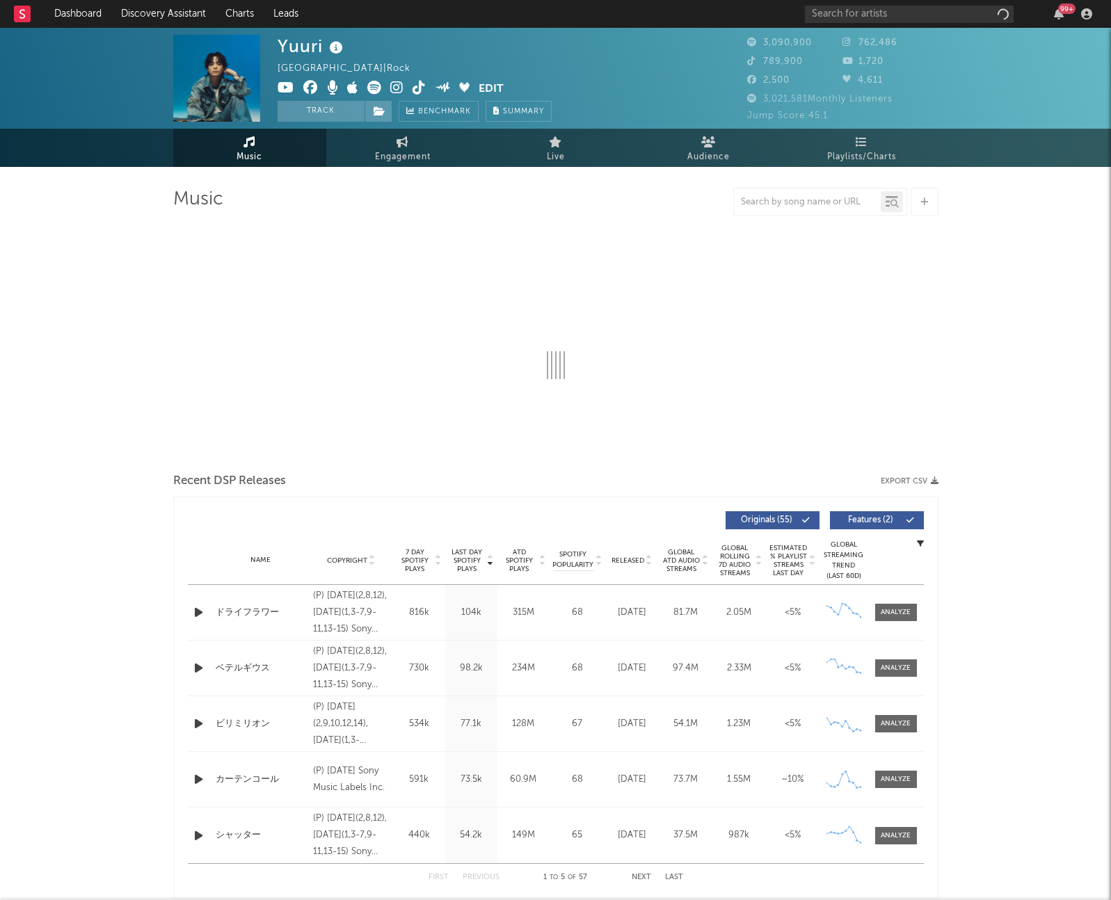
select select "6m"
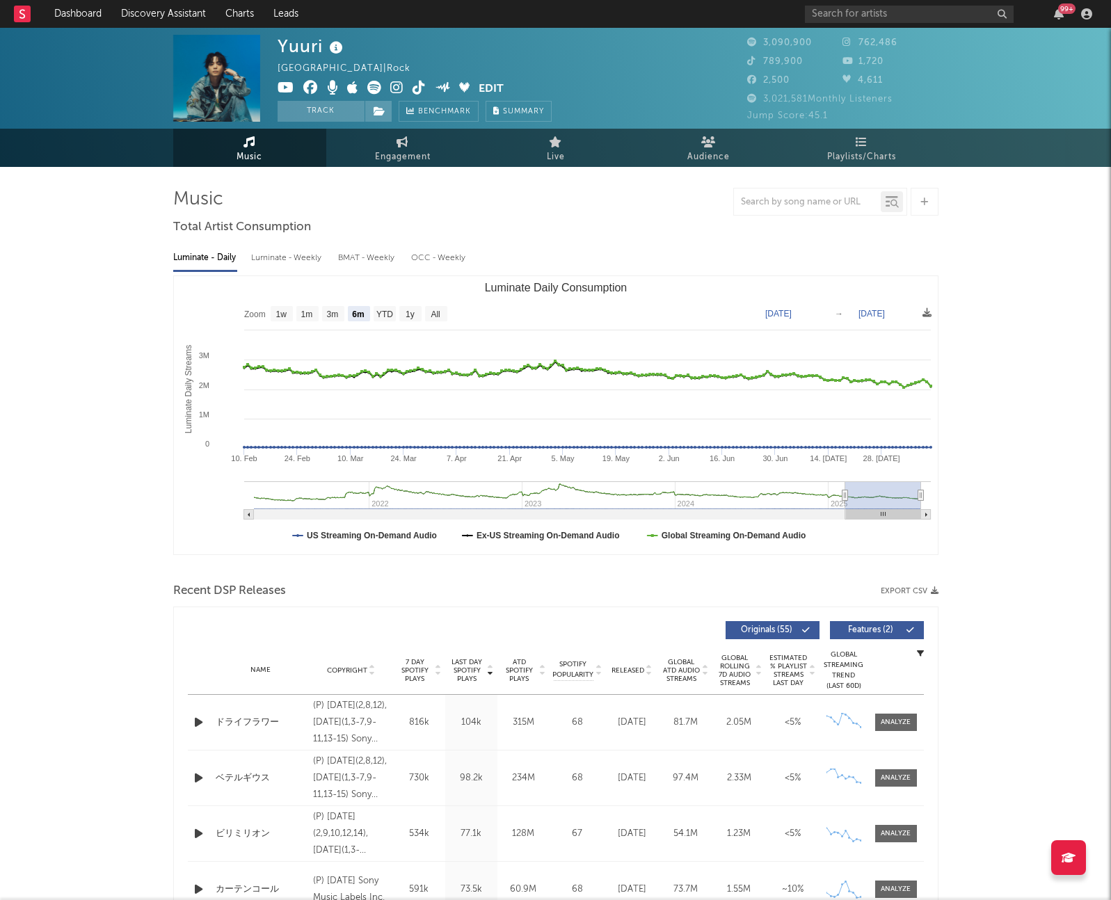
click at [880, 24] on div "99 +" at bounding box center [951, 14] width 292 height 28
click at [885, 17] on input "text" at bounding box center [909, 14] width 209 height 17
click at [902, 15] on input "しなこ" at bounding box center [909, 13] width 209 height 17
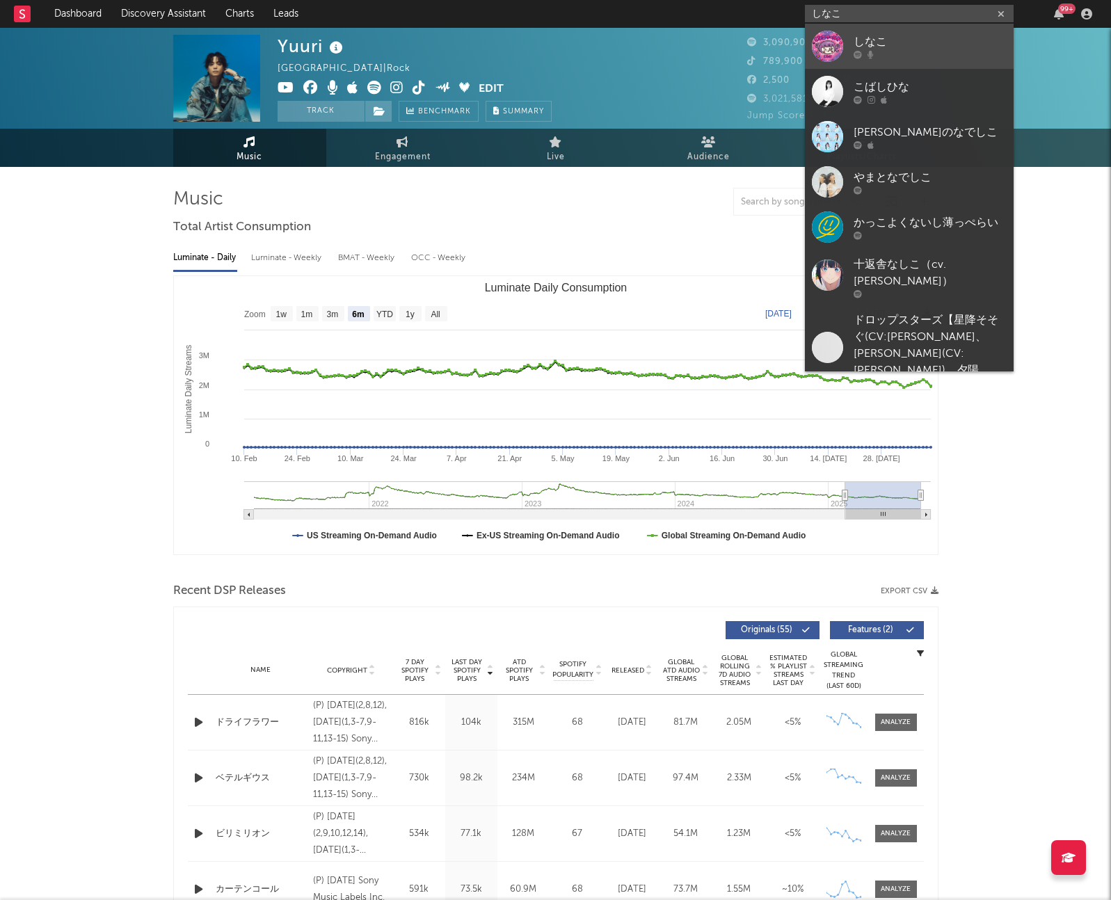
type input "しなこ"
click at [852, 42] on link "しなこ" at bounding box center [909, 46] width 209 height 45
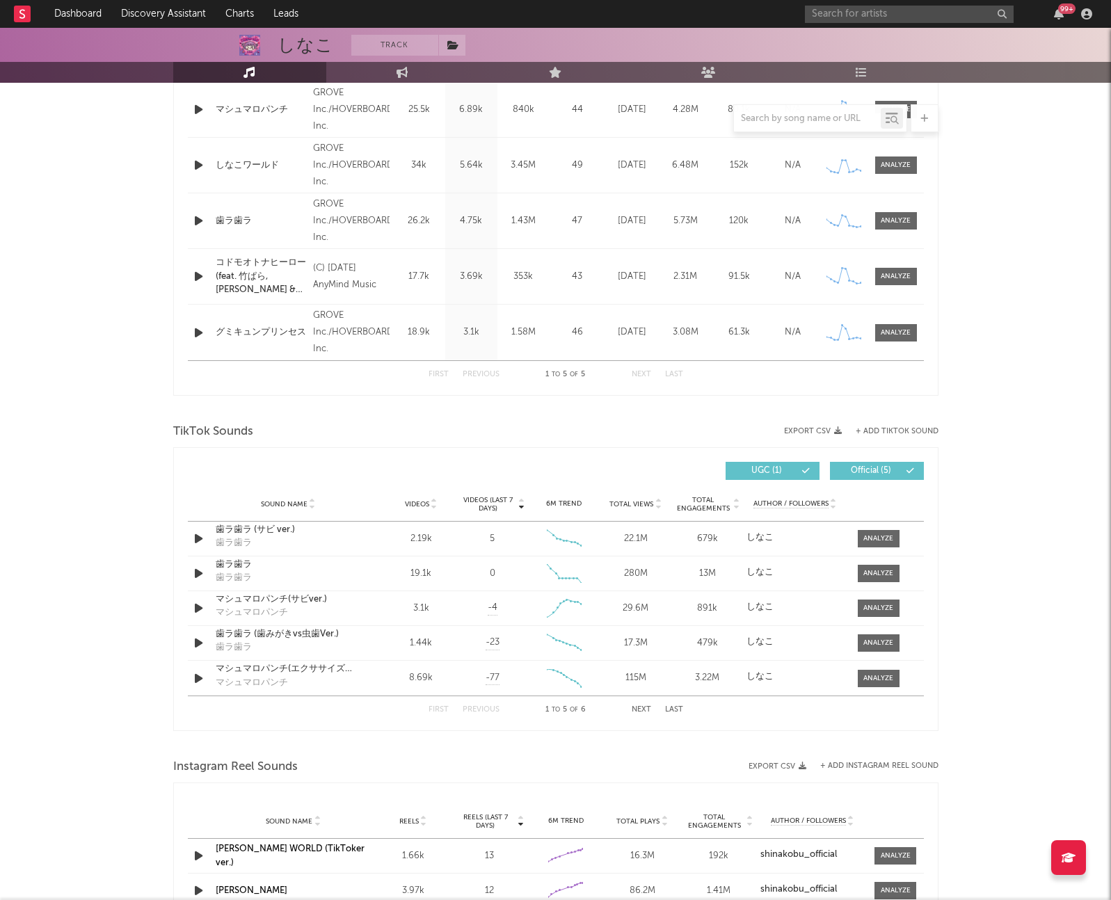
scroll to position [613, 0]
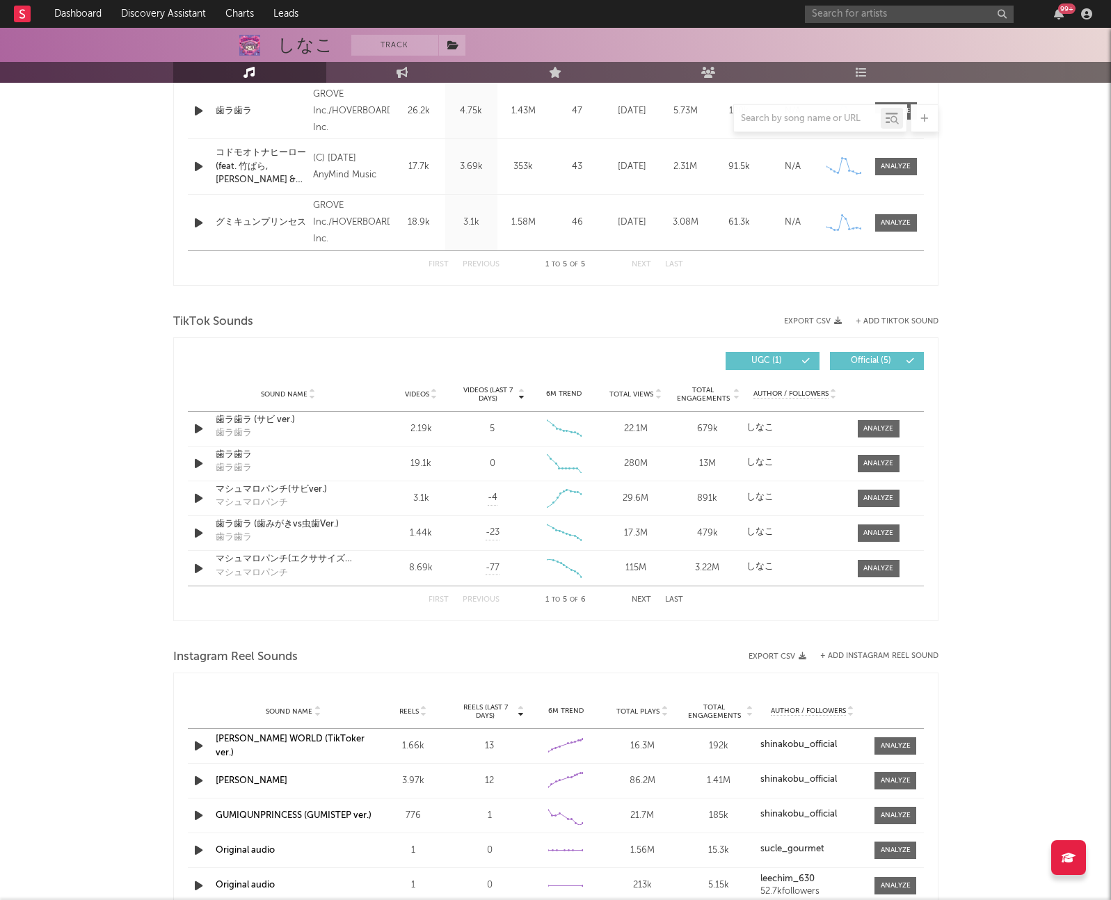
select select "6m"
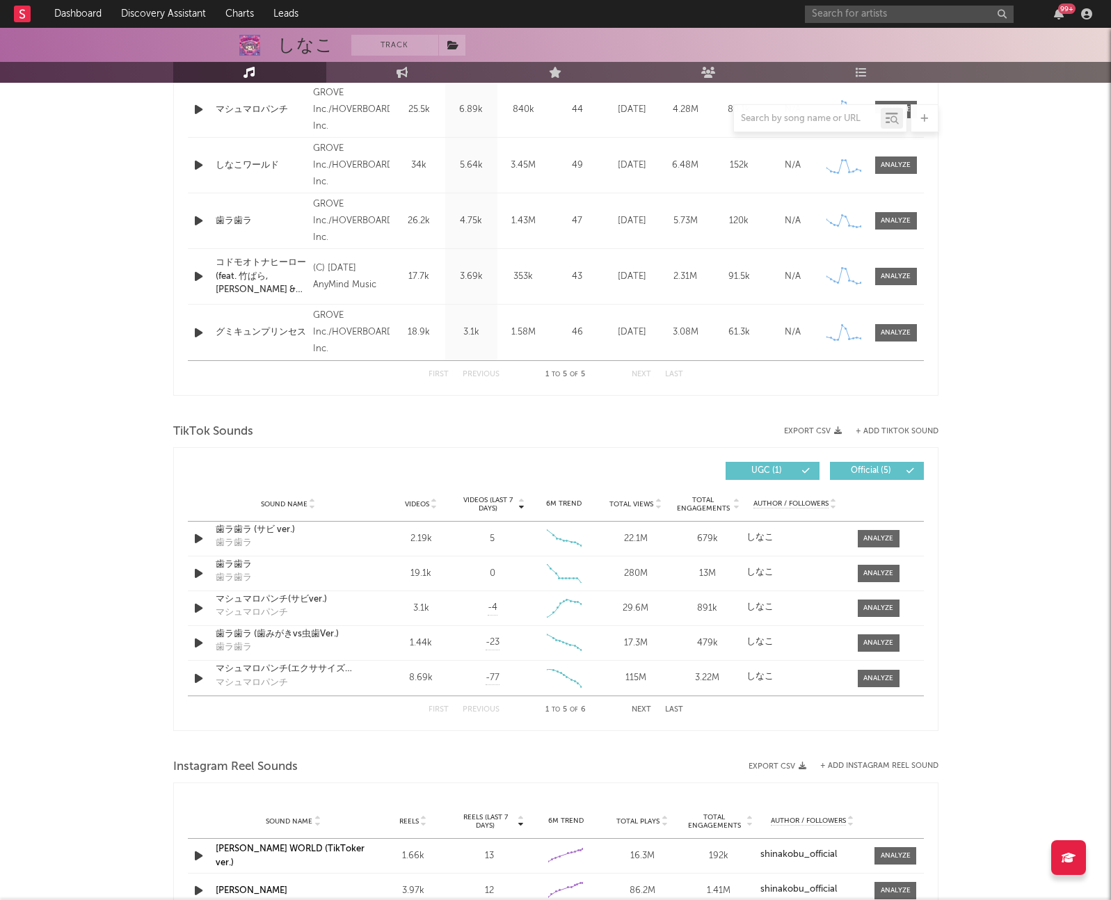
click at [309, 505] on icon at bounding box center [312, 507] width 7 height 6
click at [874, 611] on div at bounding box center [878, 608] width 30 height 10
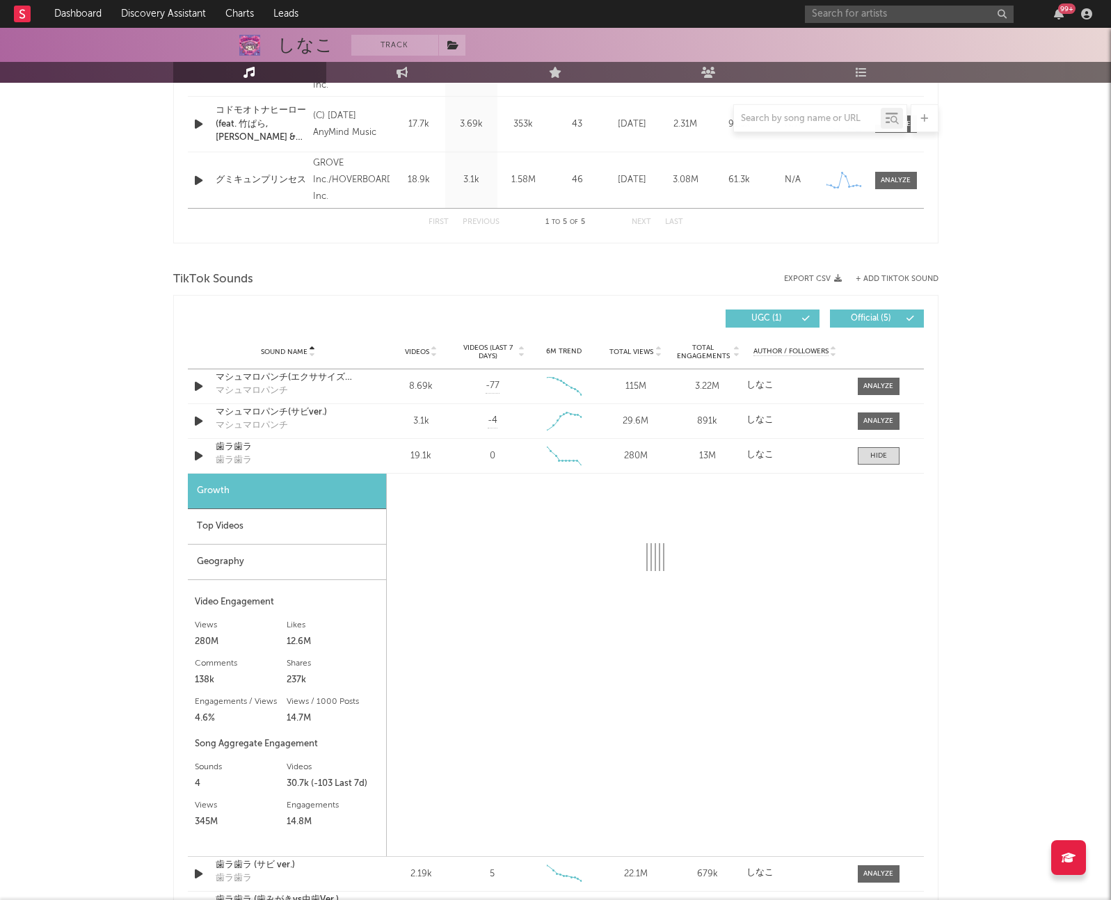
scroll to position [860, 0]
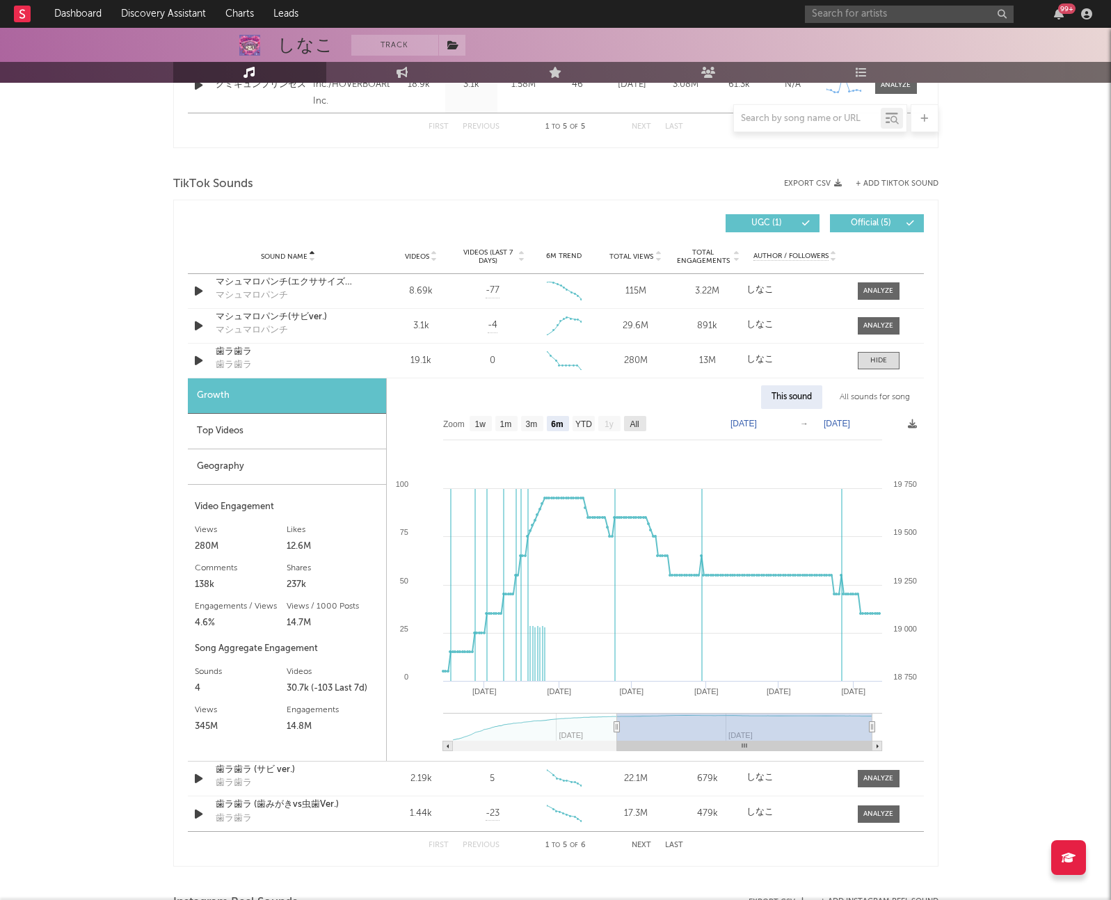
click at [635, 425] on text "All" at bounding box center [633, 424] width 9 height 10
select select "All"
type input "[DATE]"
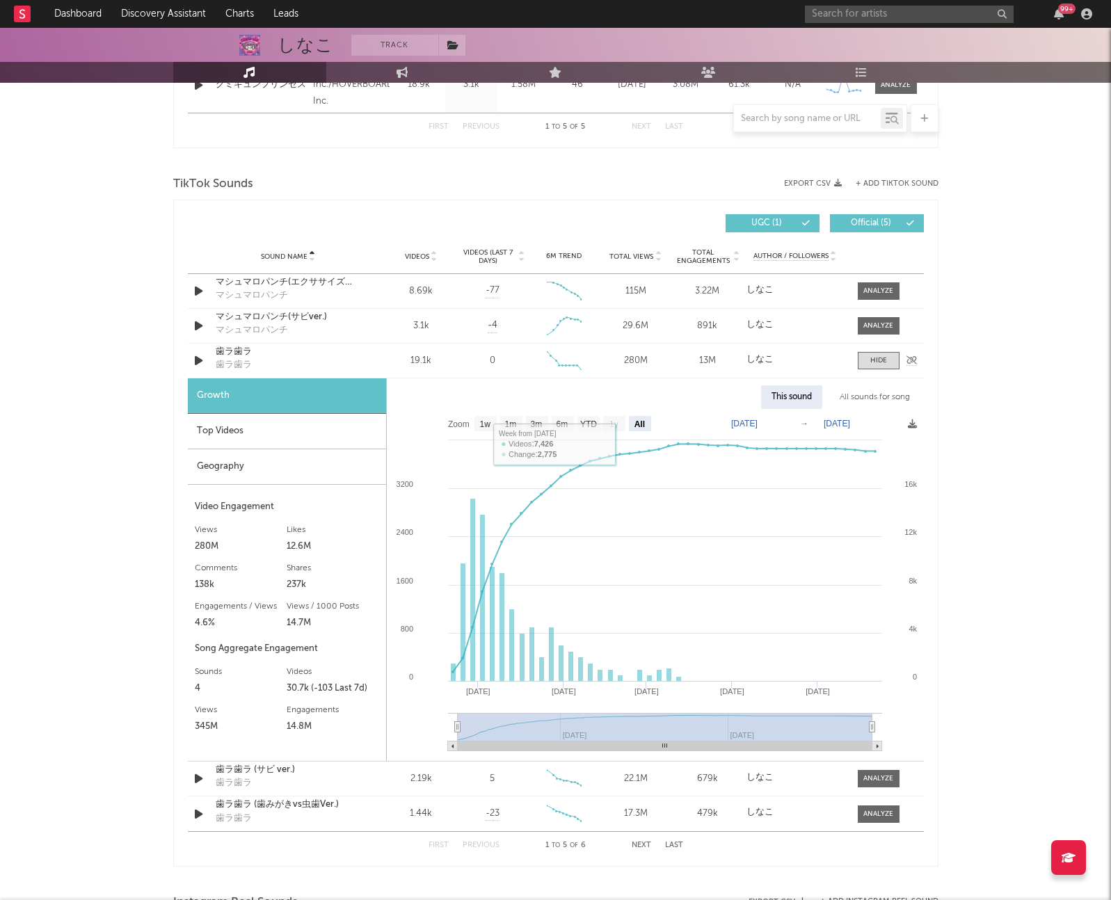
click at [234, 345] on div "歯ラ歯ラ" at bounding box center [288, 352] width 145 height 14
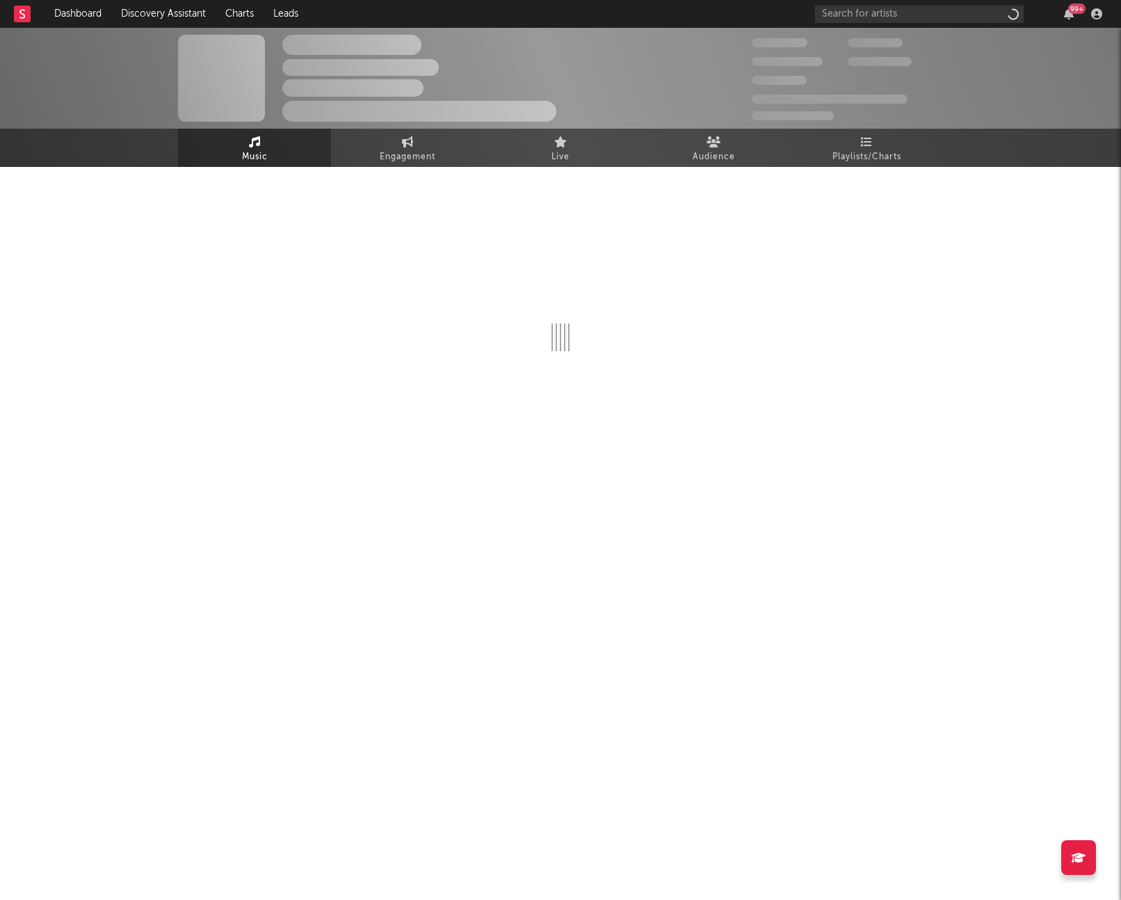
click at [1010, 94] on div "The Artist Name Unknown Location | Shoegaze Edit Track Benchmark Summary 300,00…" at bounding box center [560, 78] width 1121 height 101
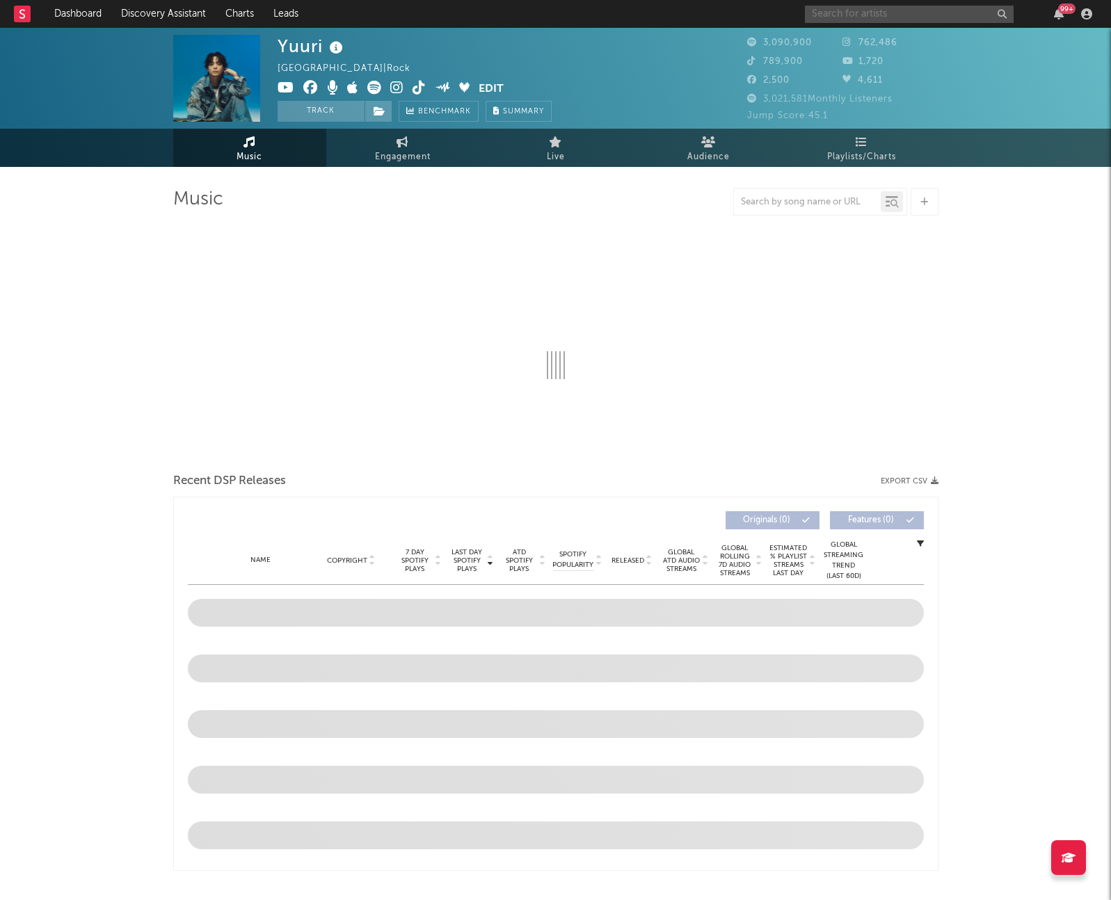
click at [927, 9] on input "text" at bounding box center [909, 14] width 209 height 17
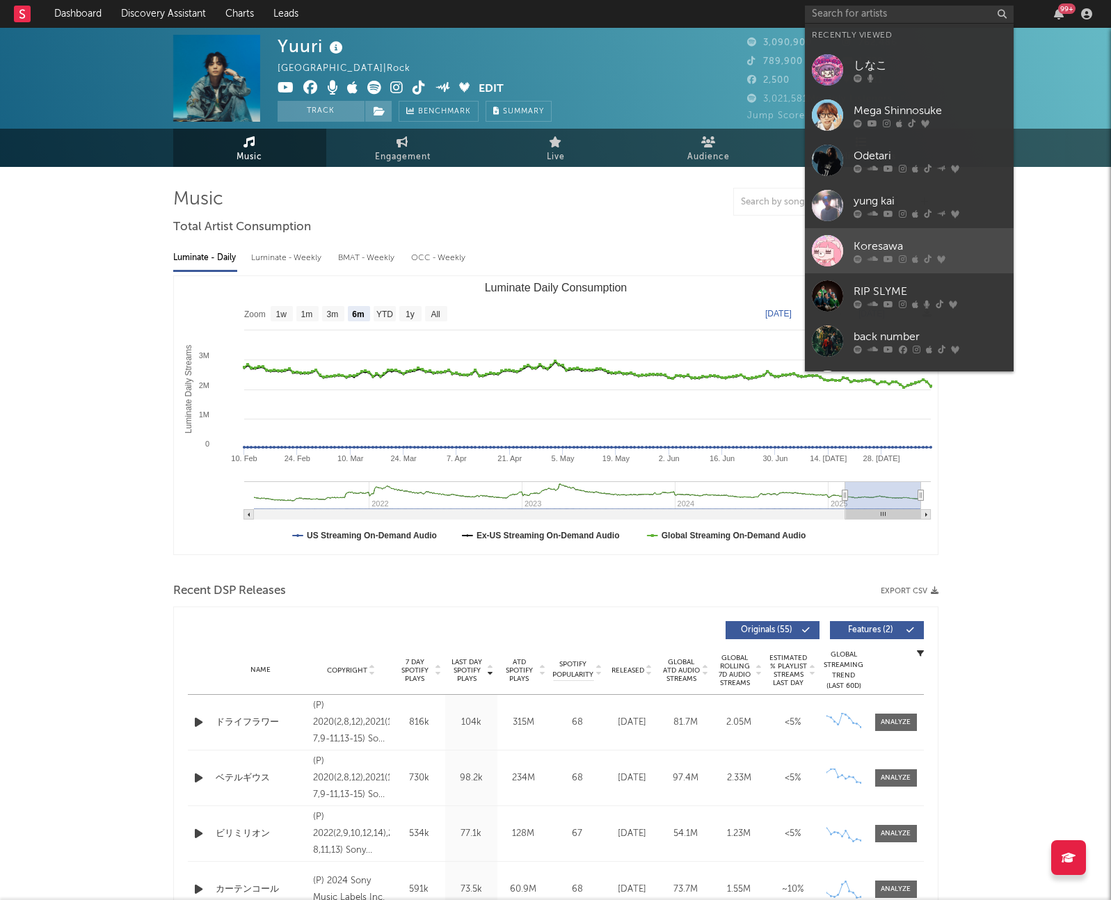
click at [927, 246] on div "Koresawa" at bounding box center [929, 246] width 153 height 17
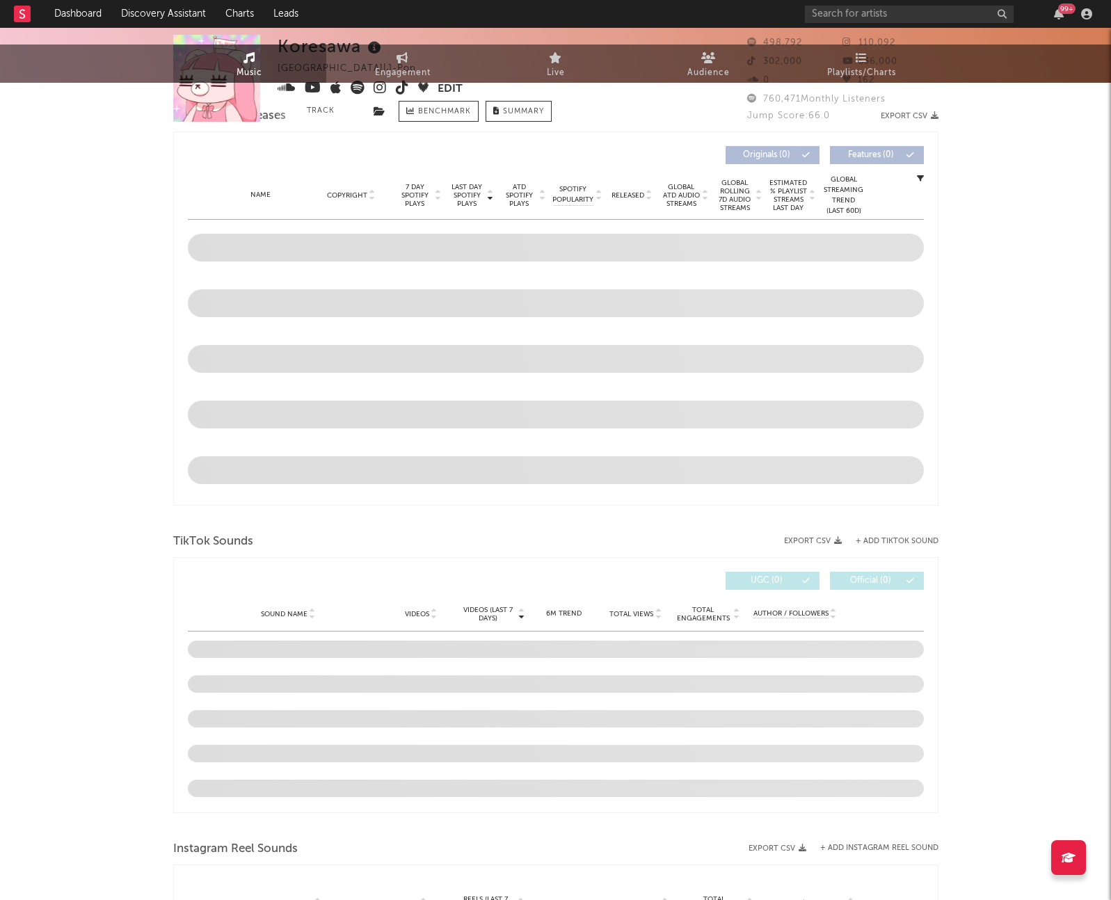
scroll to position [765, 0]
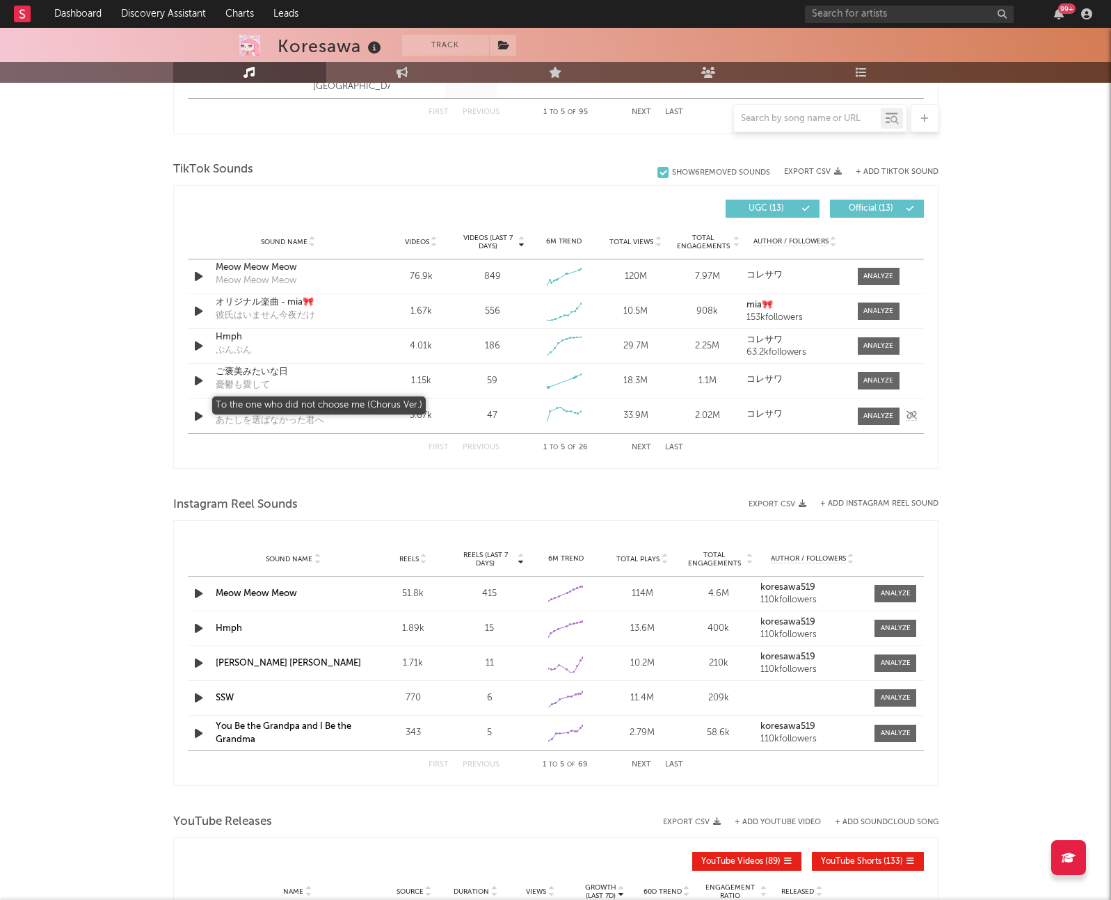
select select "6m"
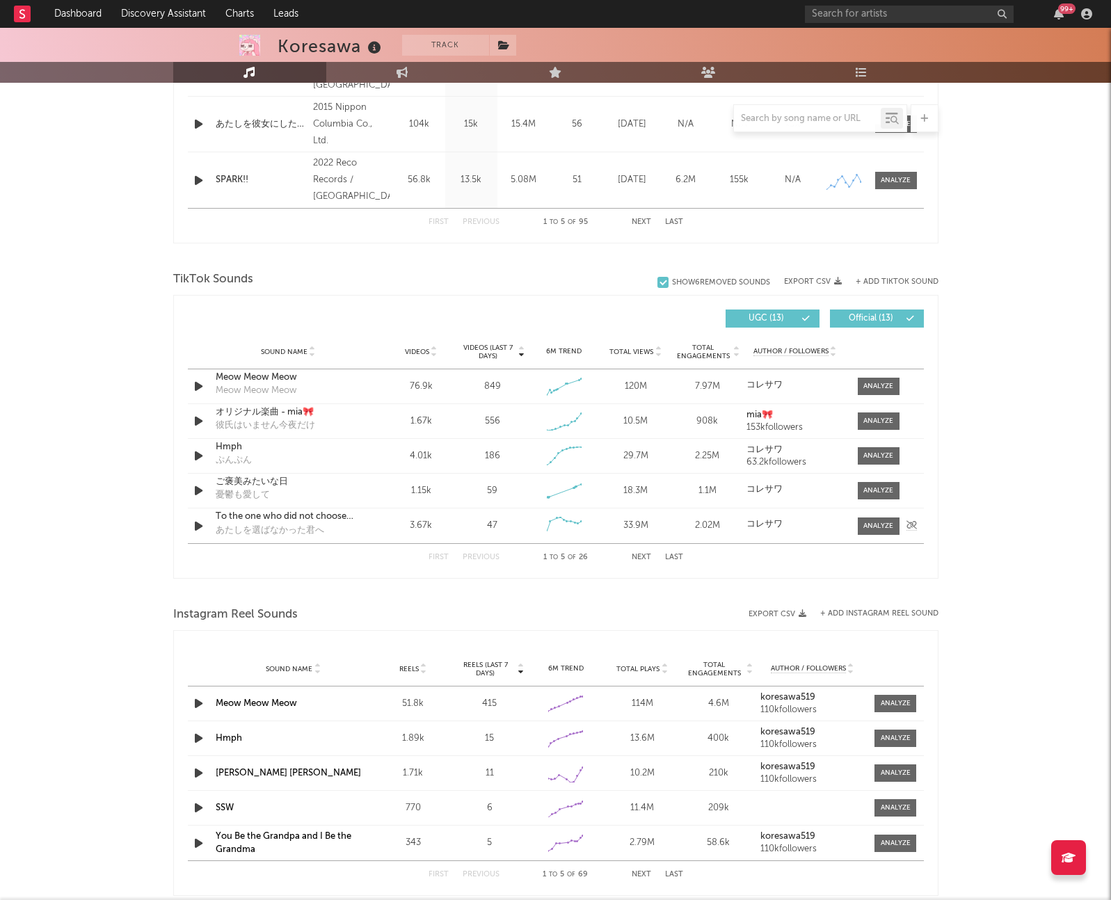
scroll to position [875, 0]
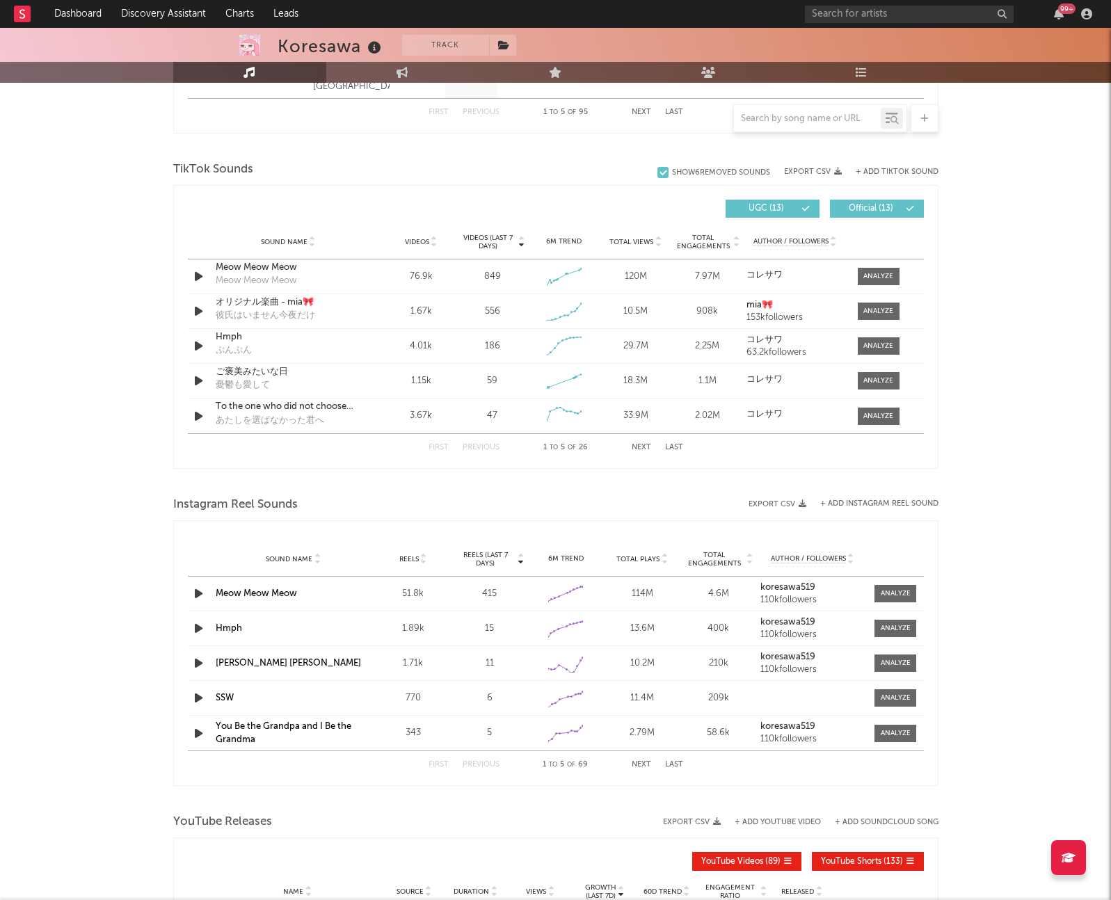
click at [431, 243] on icon at bounding box center [434, 245] width 7 height 6
click at [633, 444] on button "Next" at bounding box center [641, 448] width 19 height 8
click at [472, 451] on button "Previous" at bounding box center [481, 448] width 37 height 8
click at [872, 311] on div at bounding box center [878, 311] width 30 height 10
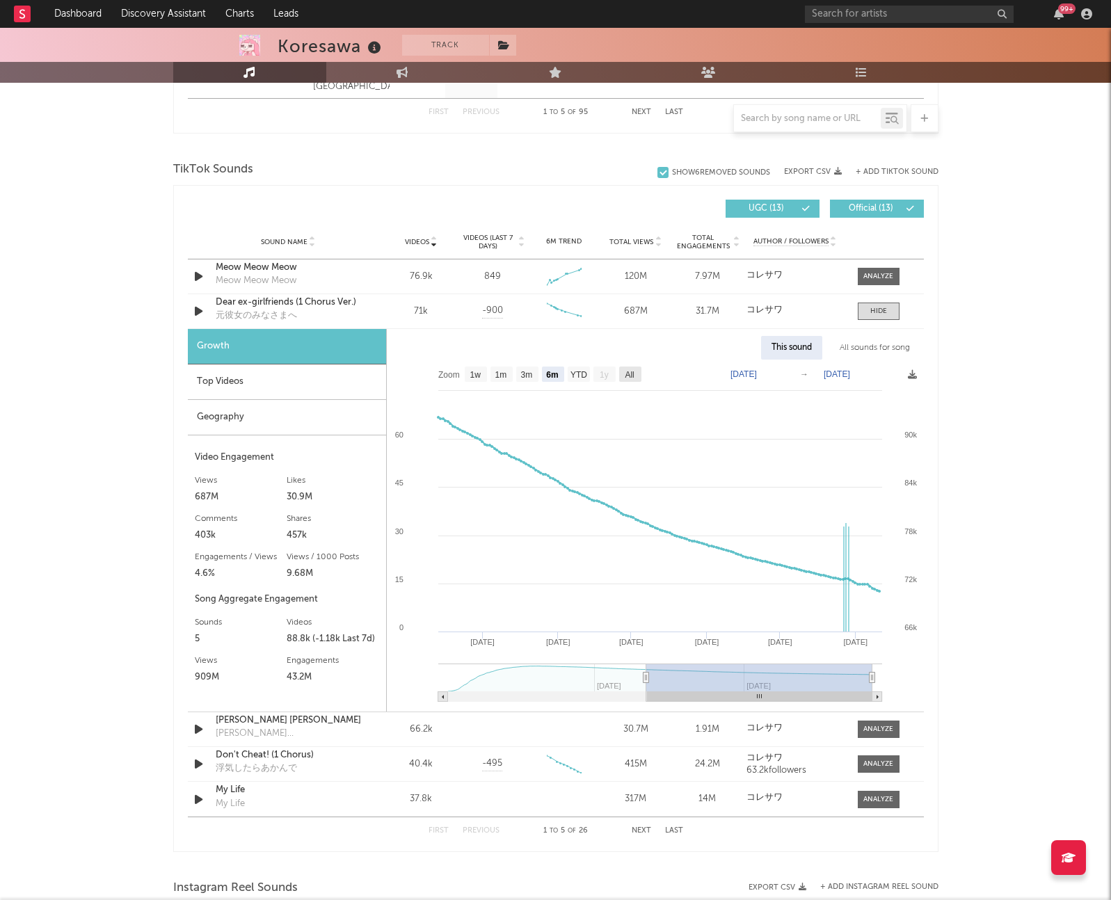
click at [629, 376] on text "All" at bounding box center [629, 375] width 9 height 10
select select "All"
type input "2024-09-02"
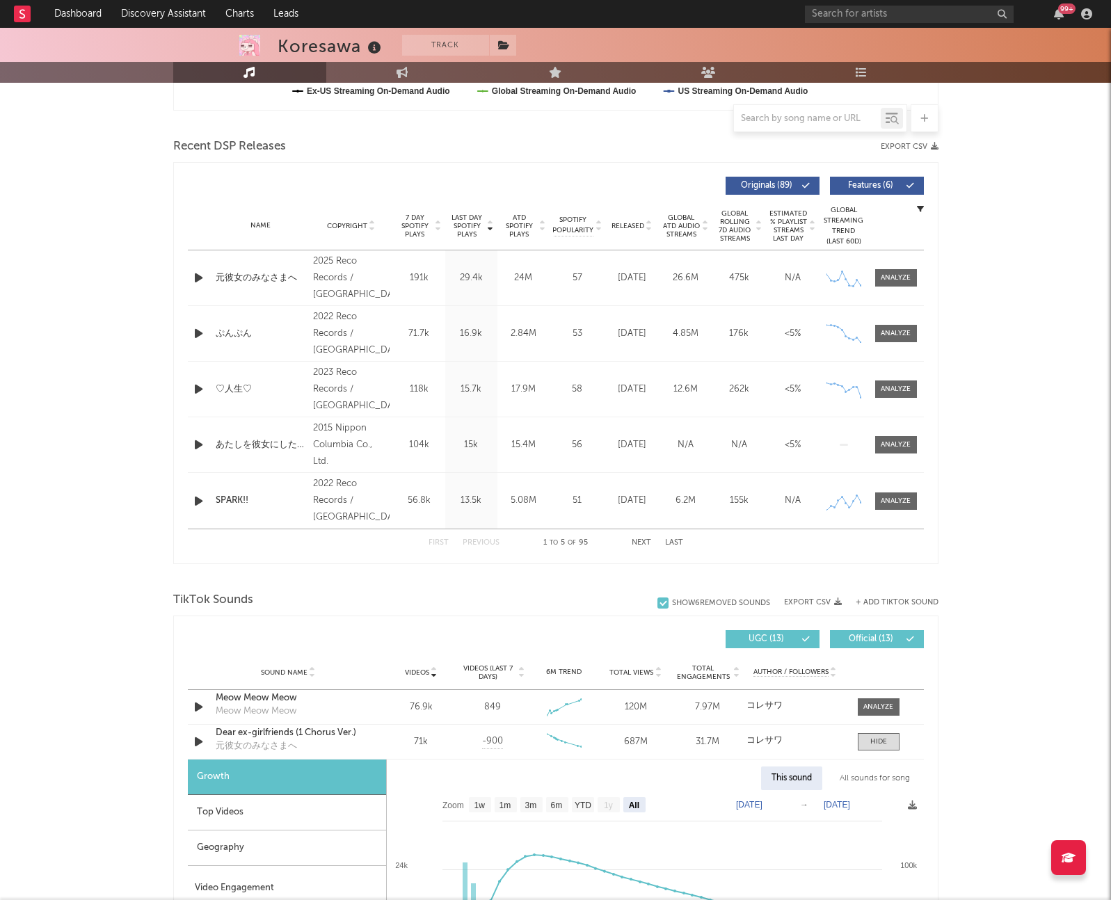
scroll to position [0, 0]
